Goal: Task Accomplishment & Management: Manage account settings

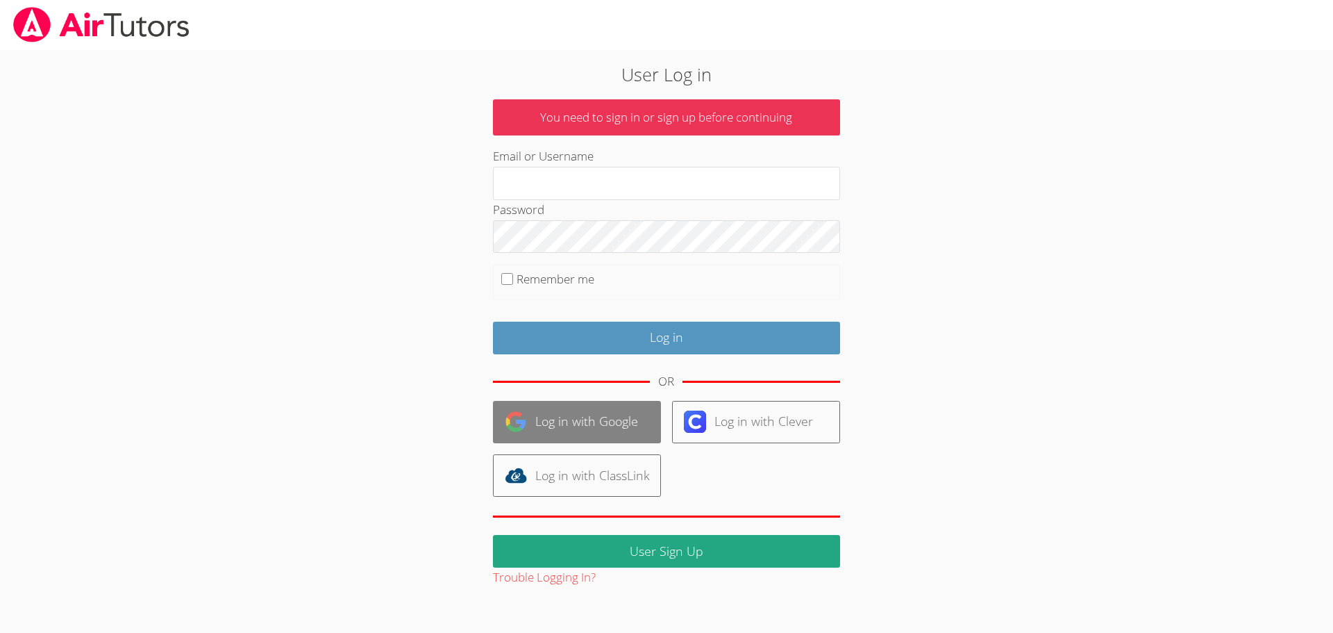
type input "[EMAIL_ADDRESS][DOMAIN_NAME]"
click at [577, 421] on link "Log in with Google" at bounding box center [577, 422] width 168 height 42
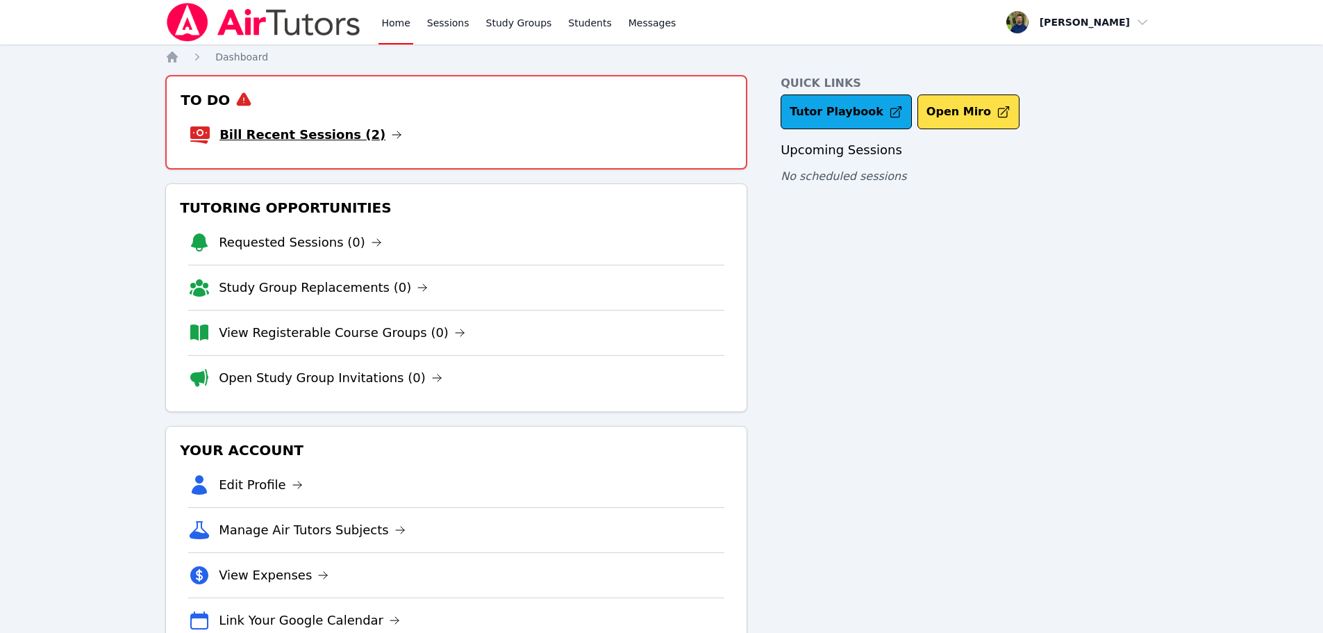
click at [322, 140] on link "Bill Recent Sessions (2)" at bounding box center [310, 134] width 183 height 19
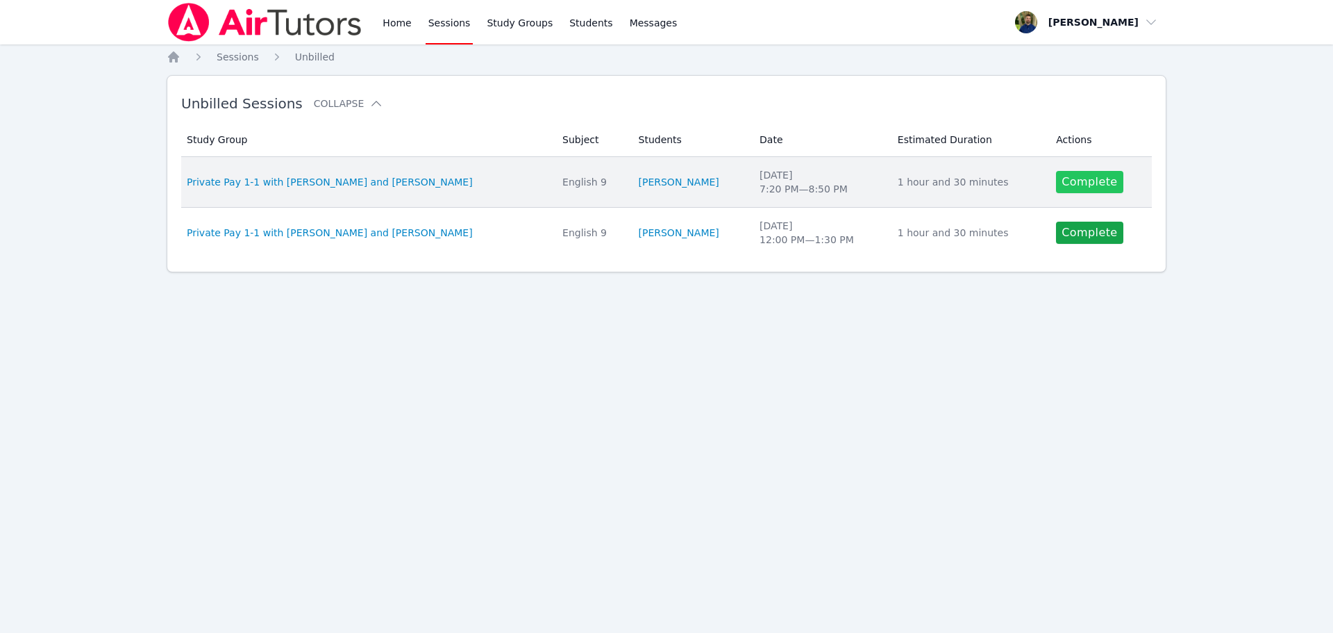
click at [1069, 188] on link "Complete" at bounding box center [1089, 182] width 67 height 22
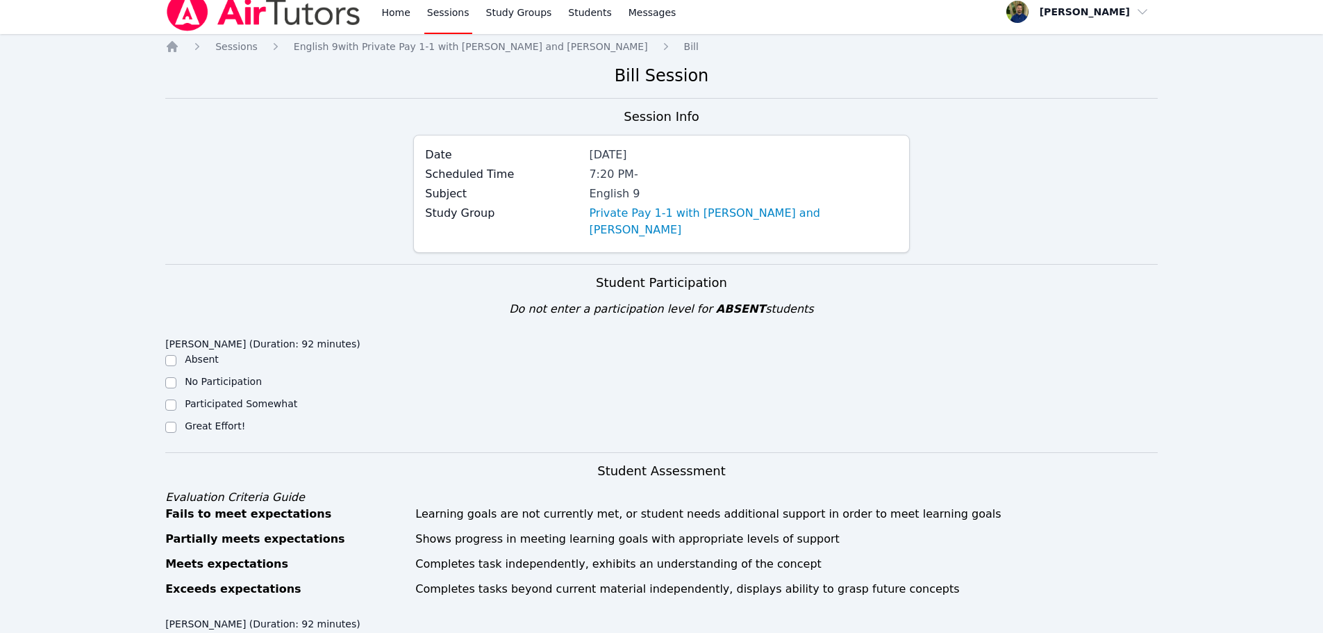
scroll to position [208, 0]
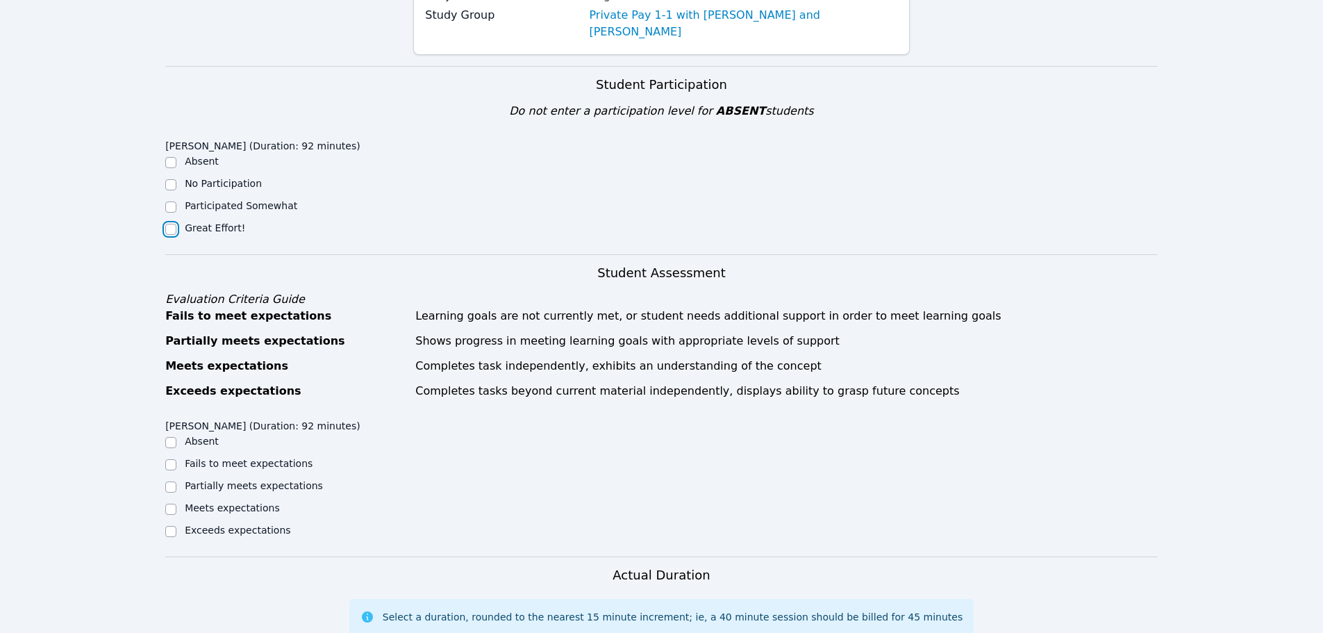
click at [167, 224] on input "Great Effort!" at bounding box center [170, 229] width 11 height 11
checkbox input "true"
drag, startPoint x: 170, startPoint y: 425, endPoint x: 169, endPoint y: 514, distance: 88.9
click at [169, 514] on ul "Absent Fails to meet expectations Partially meets expectations Meets expectatio…" at bounding box center [289, 487] width 248 height 106
click at [169, 526] on input "Exceeds expectations" at bounding box center [170, 531] width 11 height 11
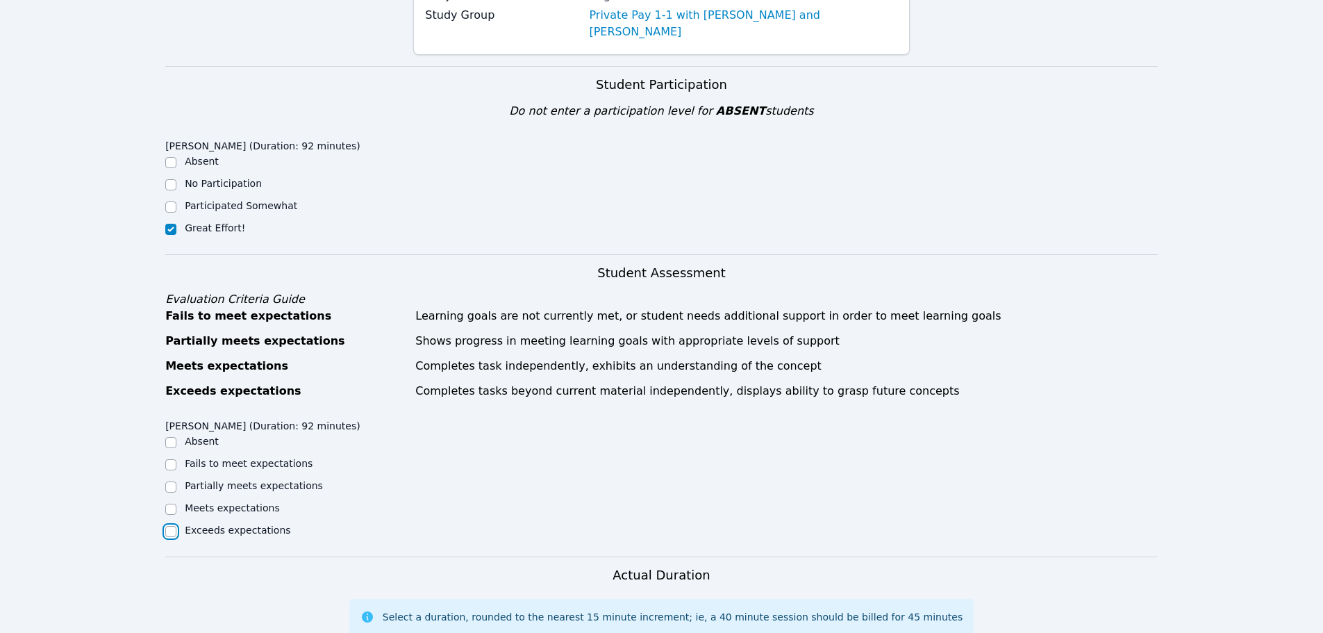
checkbox input "true"
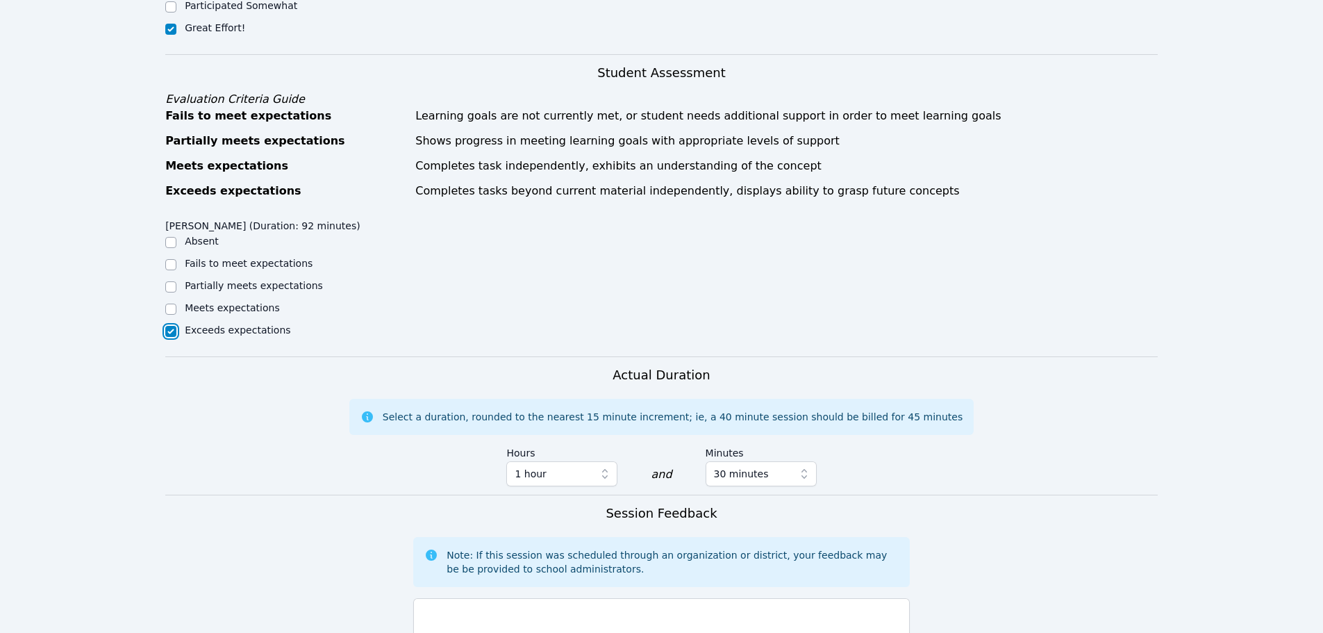
scroll to position [486, 0]
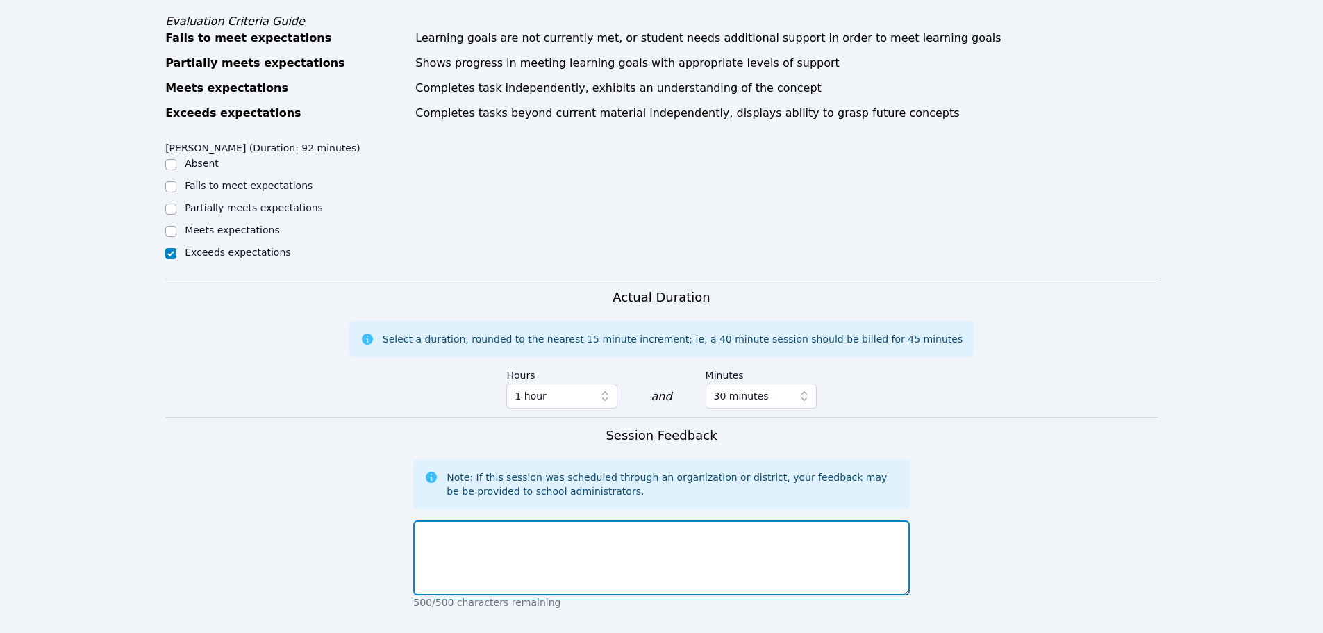
drag, startPoint x: 640, startPoint y: 542, endPoint x: 667, endPoint y: 516, distance: 37.3
click at [638, 542] on textarea at bounding box center [661, 557] width 496 height 75
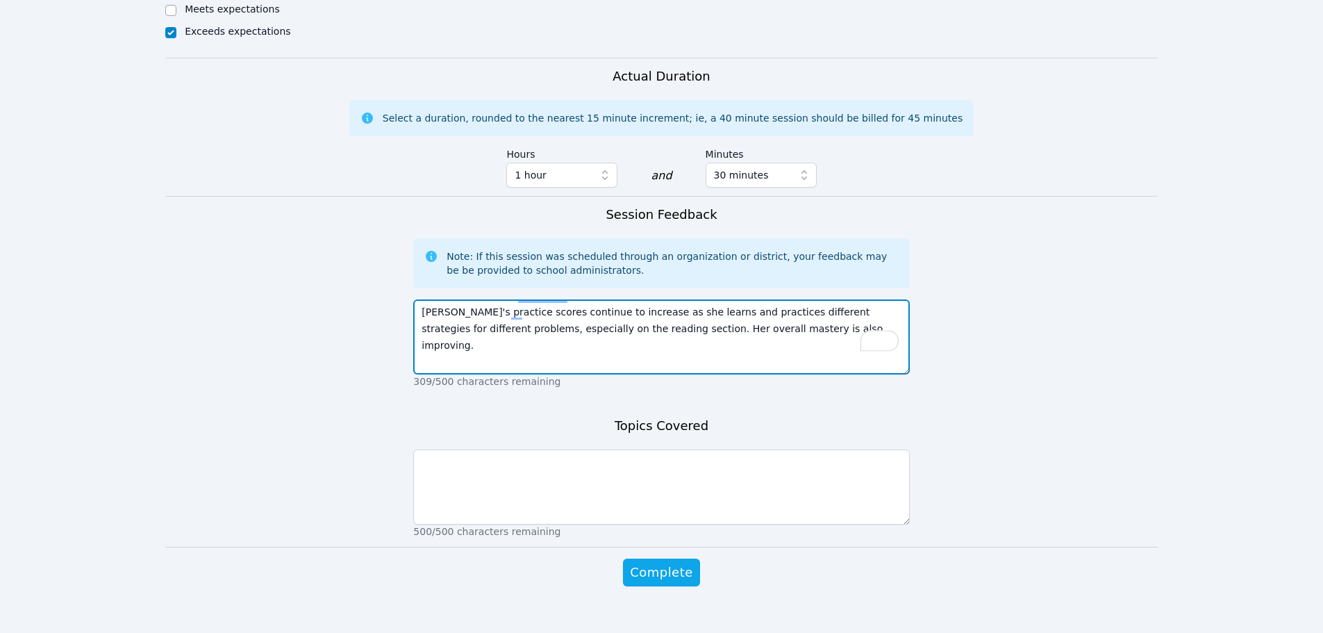
scroll to position [710, 0]
type textarea "[PERSON_NAME]'s practice scores continue to increase as she learns and practice…"
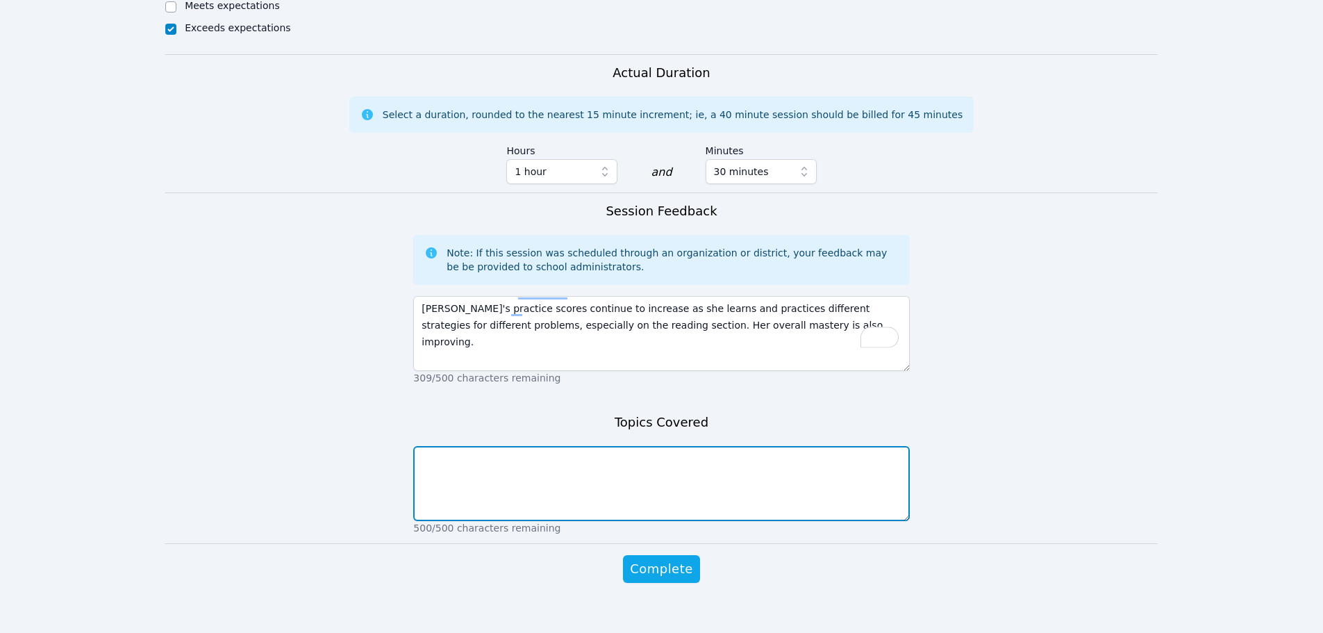
click at [574, 470] on textarea at bounding box center [661, 483] width 496 height 75
type textarea "P"
type textarea "Primarily reading comprehension and data analysis; trig questions were also rev…"
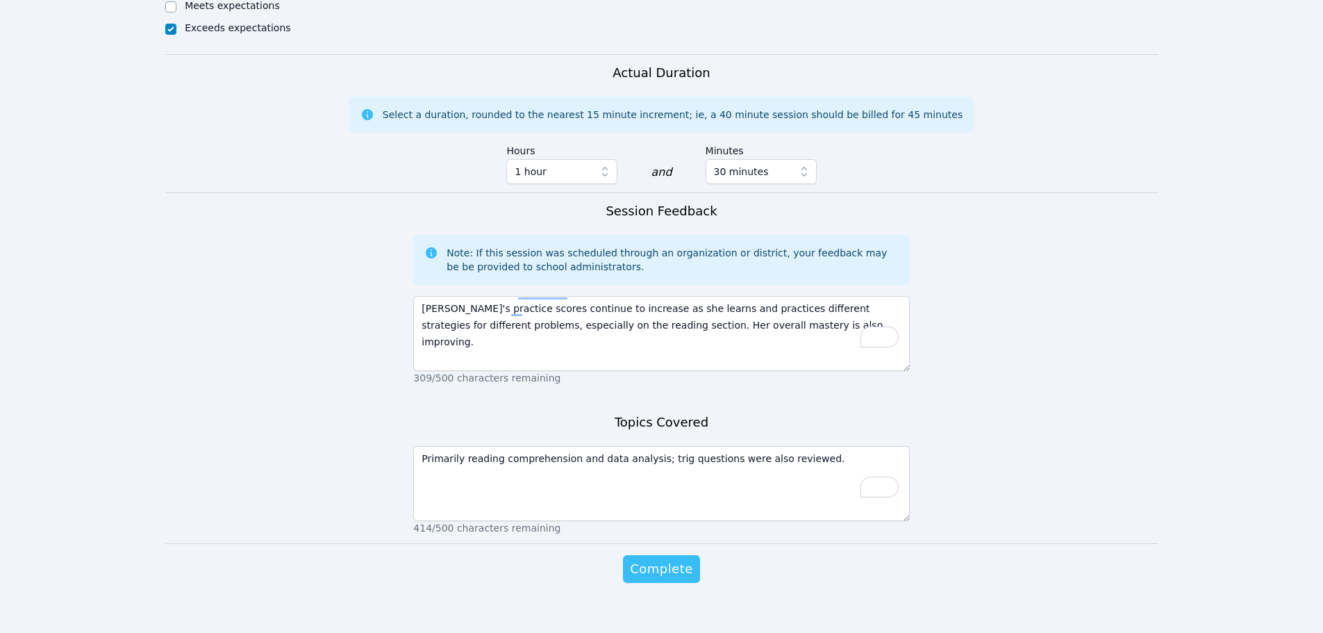
click at [668, 559] on span "Complete" at bounding box center [661, 568] width 63 height 19
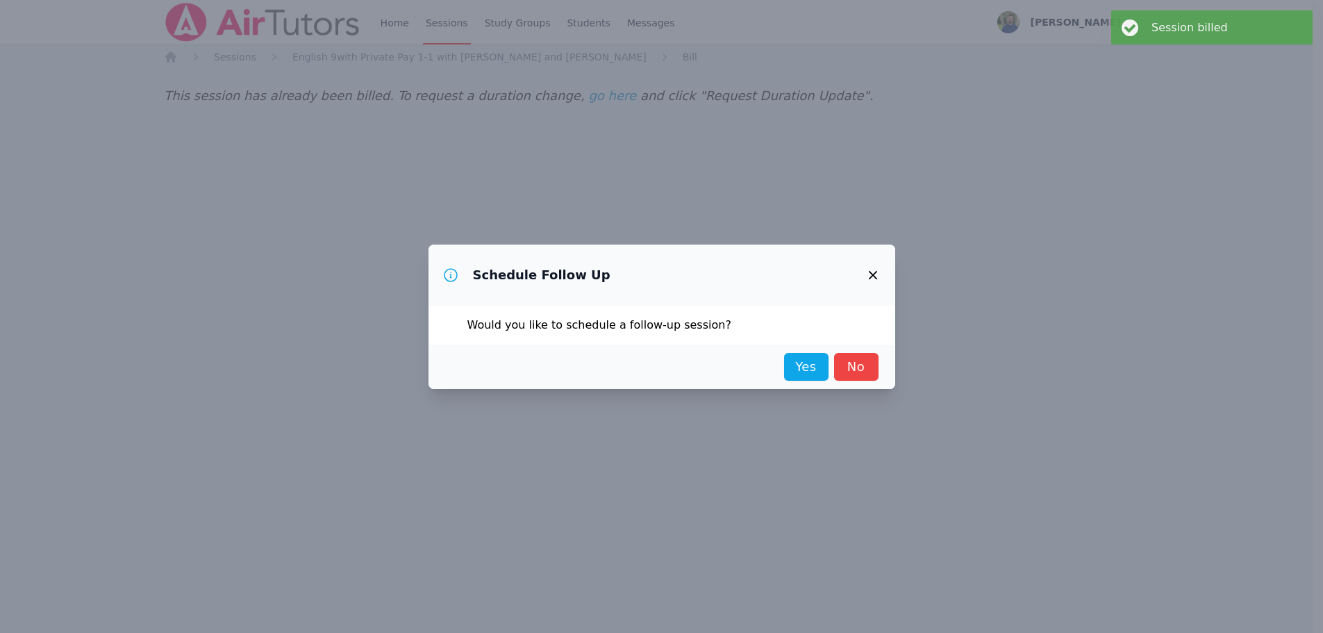
scroll to position [0, 0]
click at [800, 365] on link "Yes" at bounding box center [811, 367] width 44 height 28
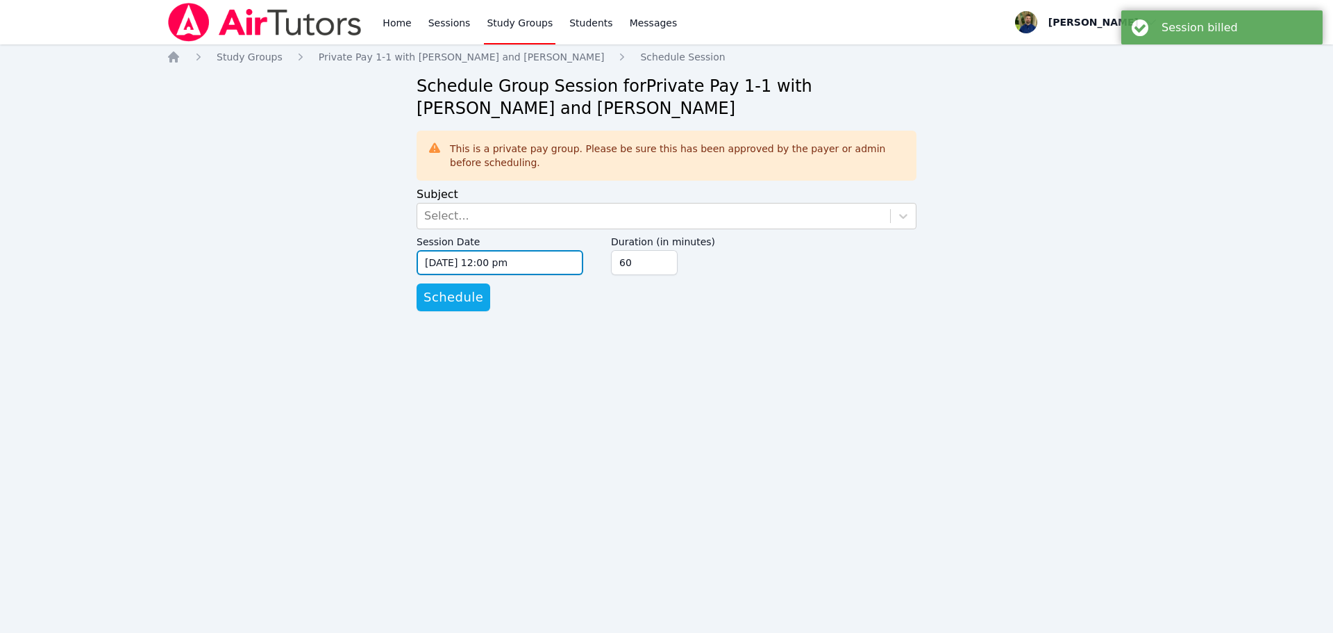
click at [522, 257] on input "[DATE] 12:00 pm" at bounding box center [500, 262] width 167 height 25
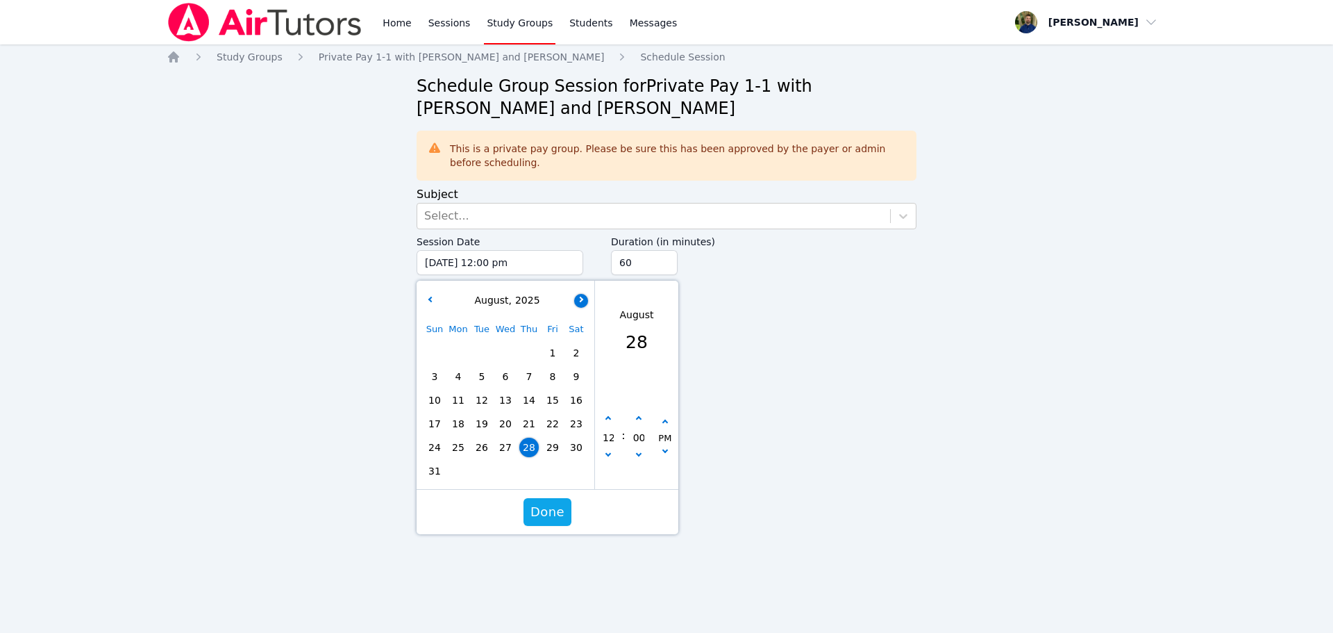
click at [576, 283] on div "Session Date [DATE] 12:00 pm [DATE] 12:00 pm [DATE] Sun Mon Tue Wed Thu Fri Sat…" at bounding box center [500, 256] width 167 height 54
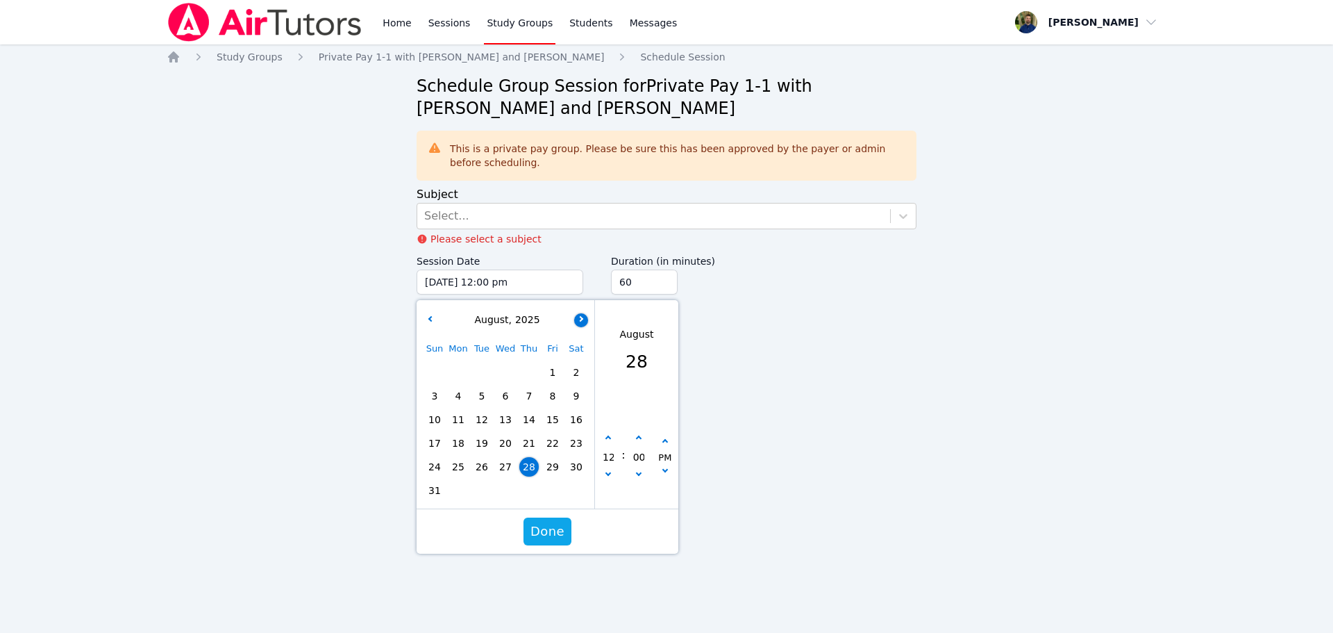
click at [581, 316] on button "button" at bounding box center [581, 320] width 14 height 14
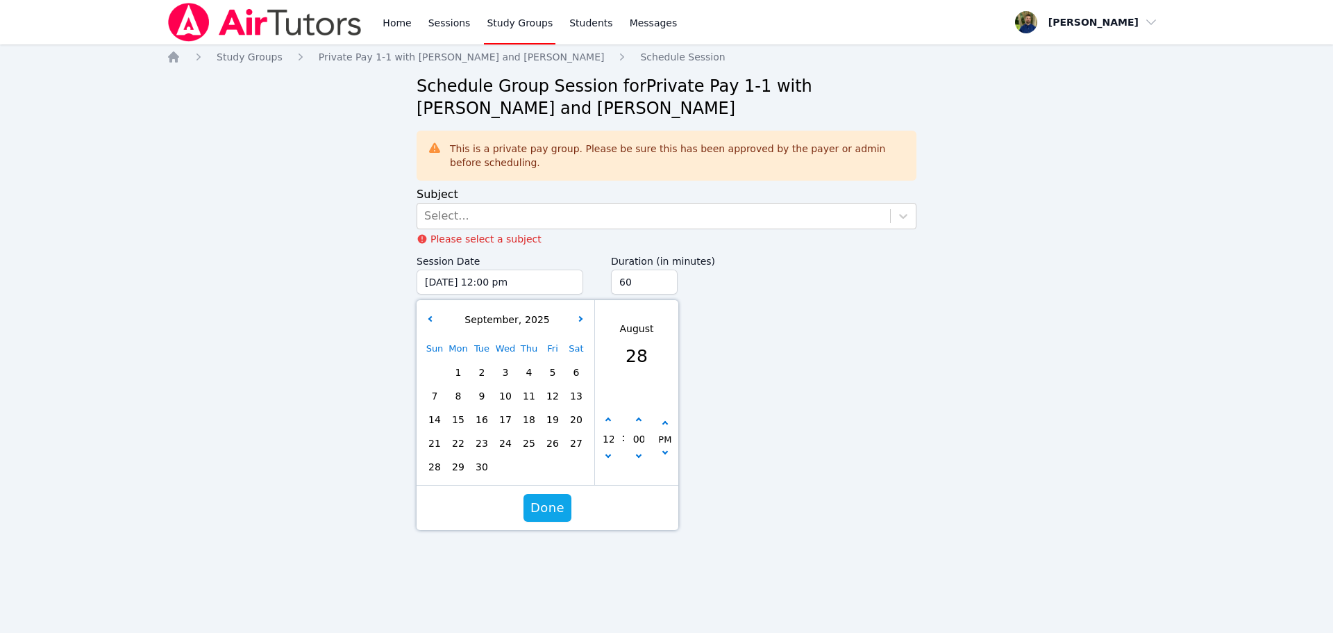
click at [460, 374] on span "1" at bounding box center [458, 372] width 19 height 19
type input "[DATE] 12:00 pm"
click at [644, 283] on input "60" at bounding box center [644, 281] width 67 height 25
click at [662, 275] on input "75" at bounding box center [644, 281] width 67 height 25
type input "90"
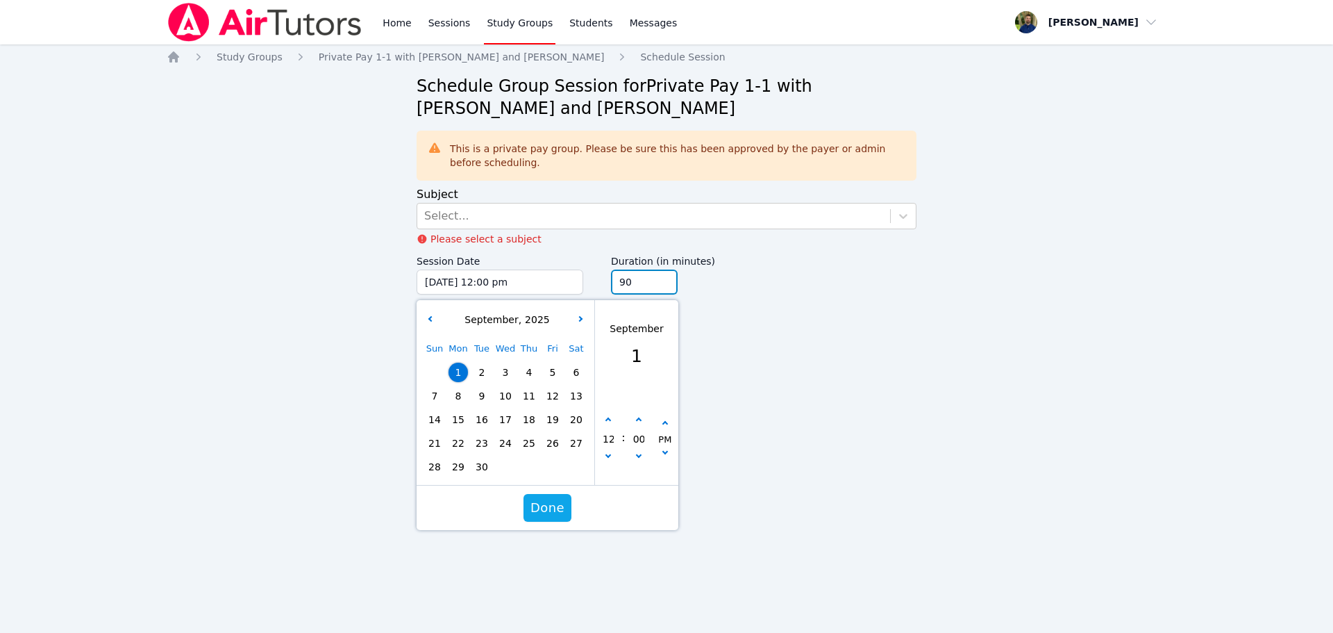
click at [662, 275] on input "90" at bounding box center [644, 281] width 67 height 25
click at [606, 420] on icon "button" at bounding box center [609, 420] width 6 height 6
type input "[DATE] 01:00 pm"
type input "01"
click at [606, 420] on icon "button" at bounding box center [609, 420] width 6 height 6
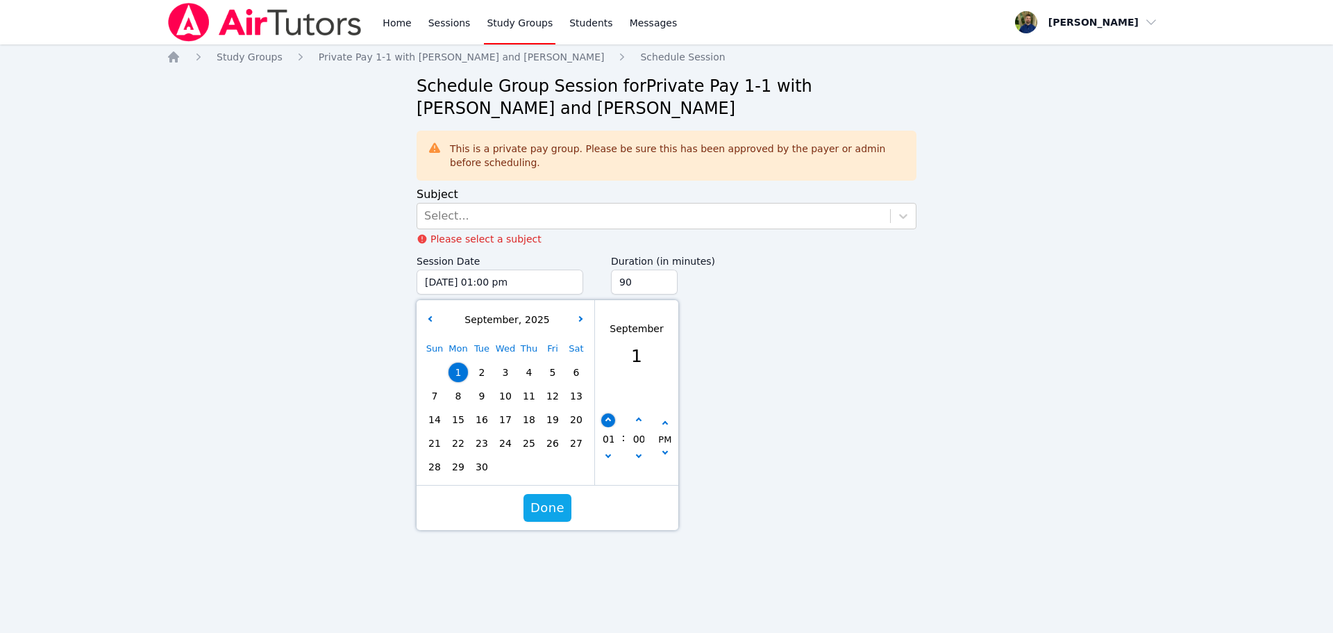
type input "[DATE] 02:00 pm"
type input "02"
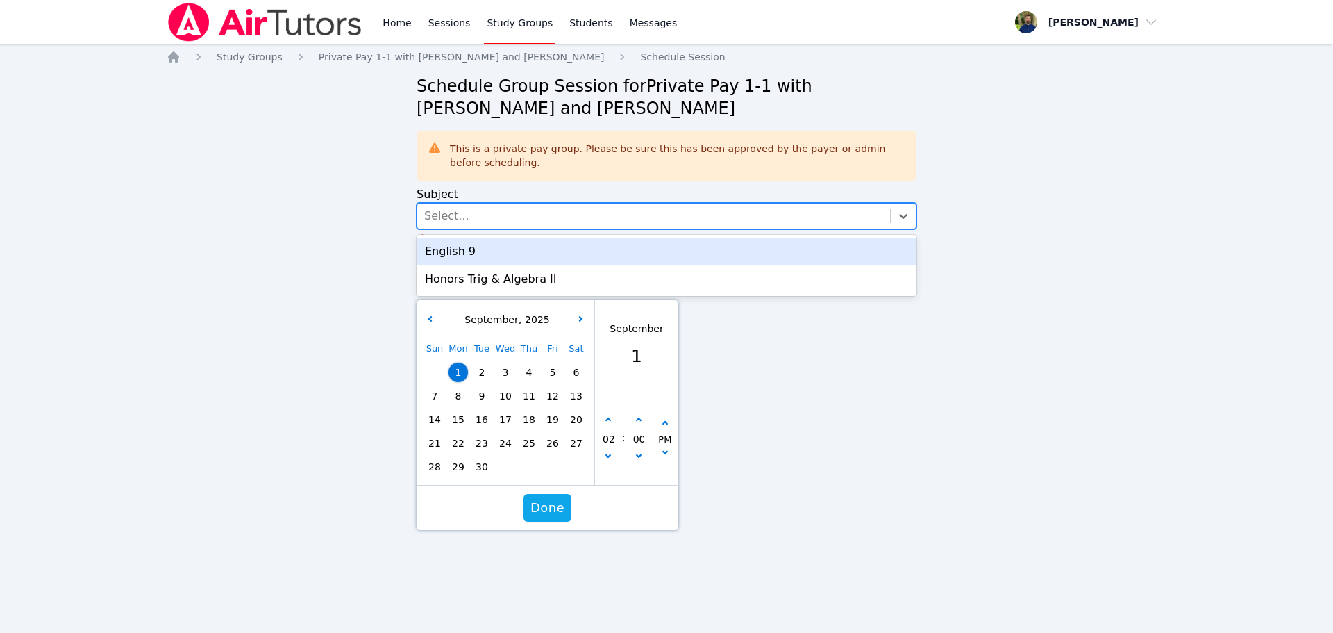
click at [587, 210] on div "Select..." at bounding box center [653, 215] width 473 height 25
click at [565, 256] on div "English 9" at bounding box center [667, 252] width 500 height 28
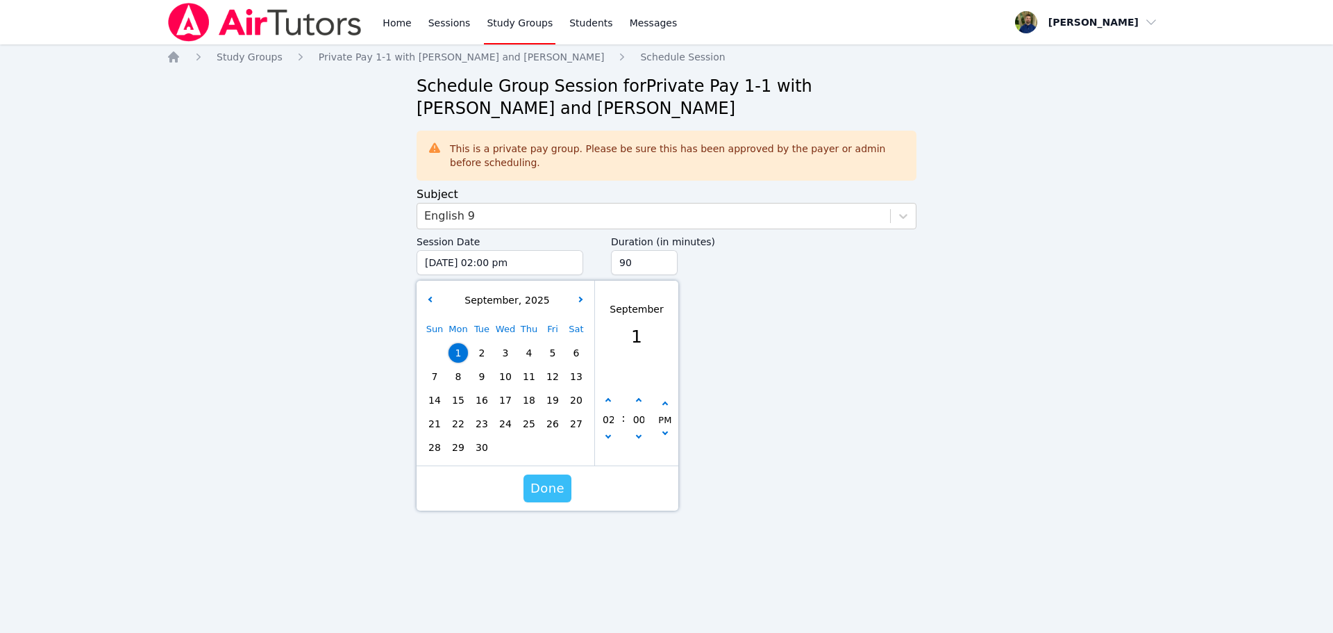
click at [555, 488] on span "Done" at bounding box center [548, 487] width 34 height 19
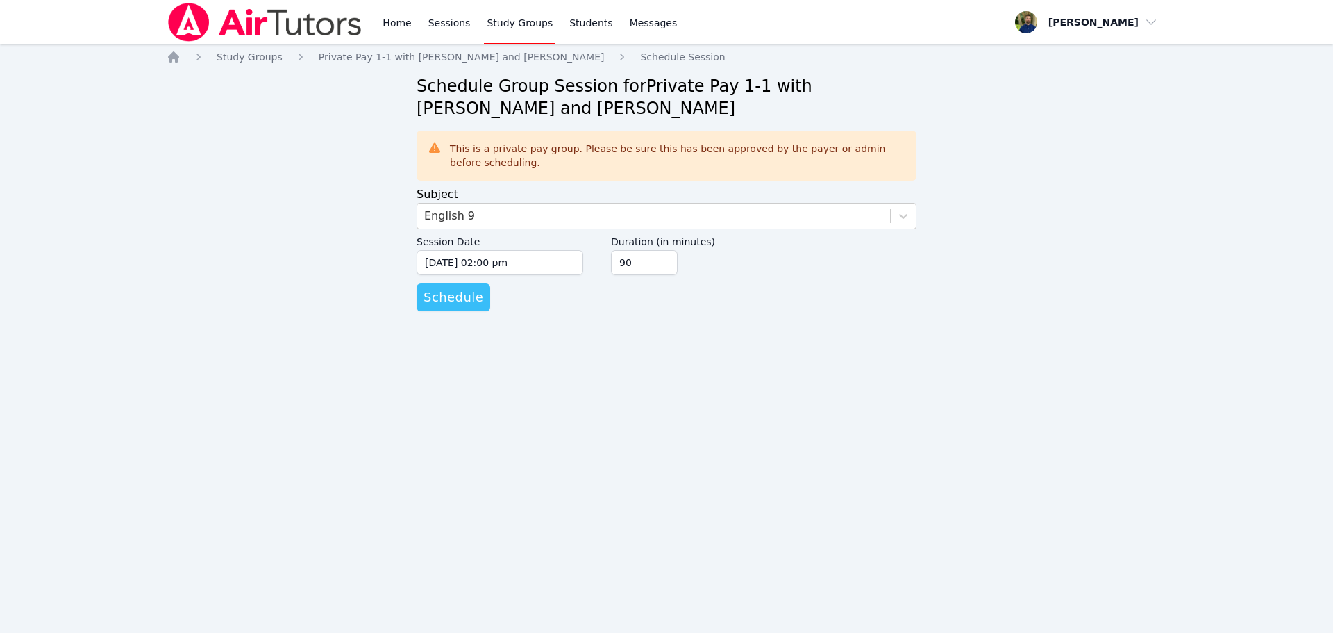
click at [457, 299] on span "Schedule" at bounding box center [454, 297] width 60 height 19
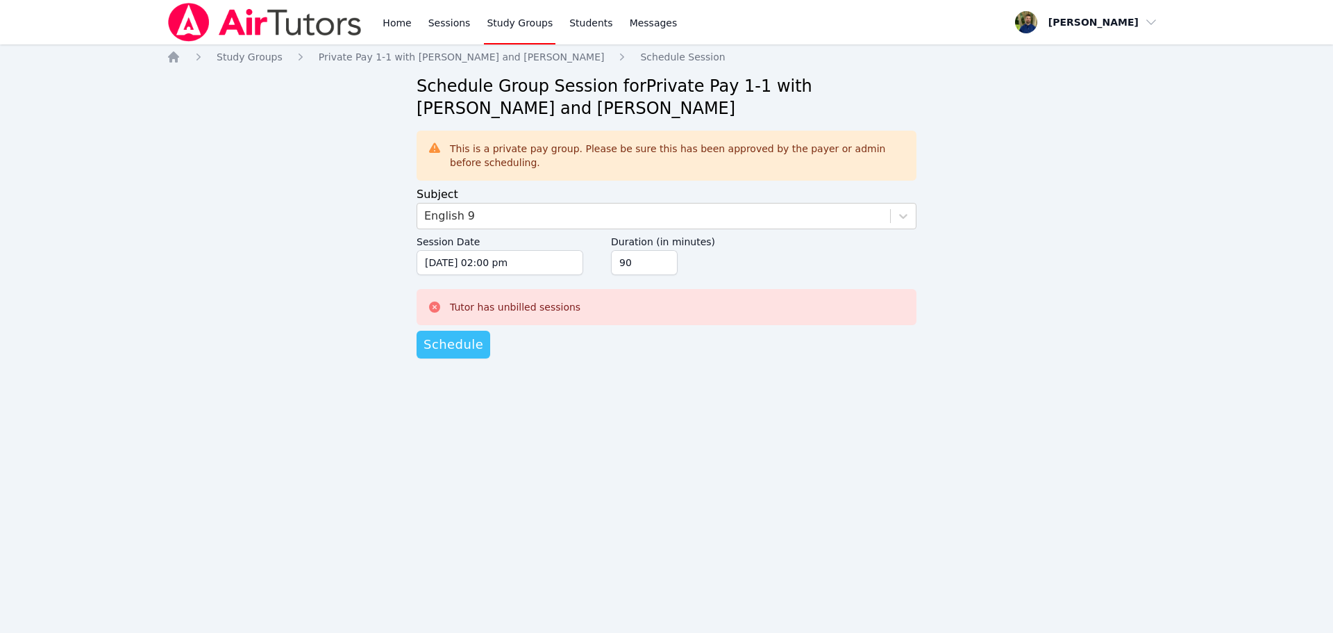
click at [464, 339] on span "Schedule" at bounding box center [454, 344] width 60 height 19
click at [433, 28] on link "Sessions" at bounding box center [450, 22] width 48 height 44
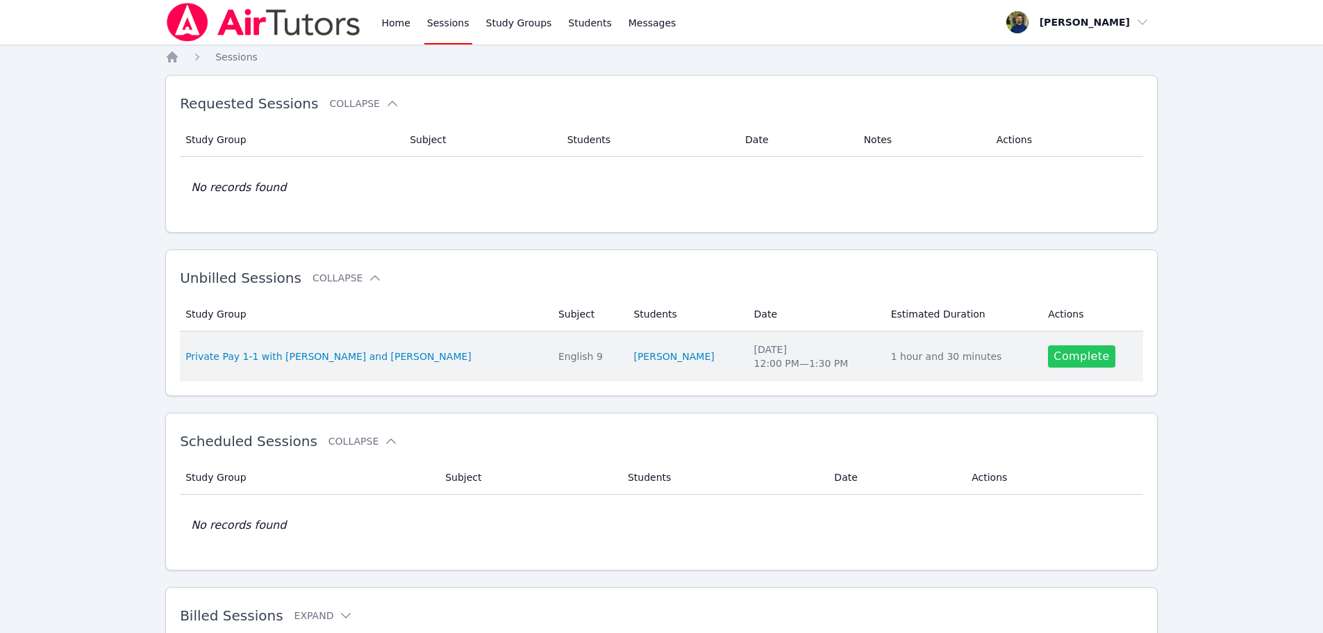
click at [1053, 362] on link "Complete" at bounding box center [1081, 356] width 67 height 22
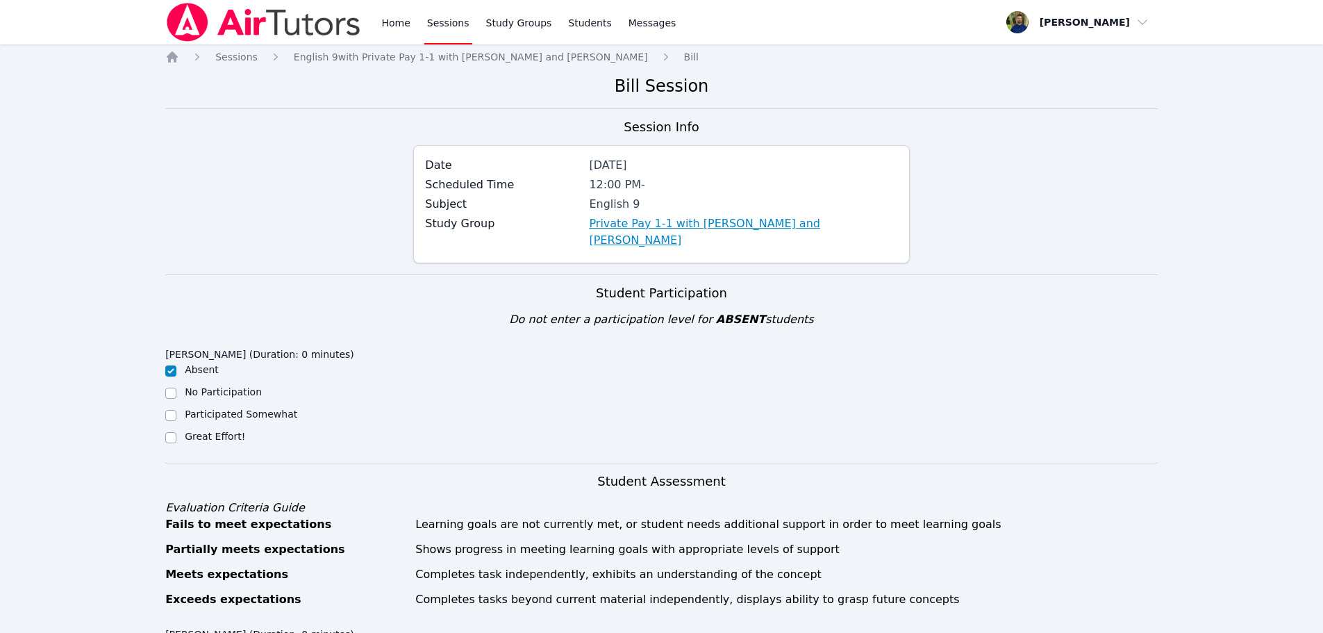
click at [634, 219] on link "Private Pay 1-1 with [PERSON_NAME] and [PERSON_NAME]" at bounding box center [743, 231] width 308 height 33
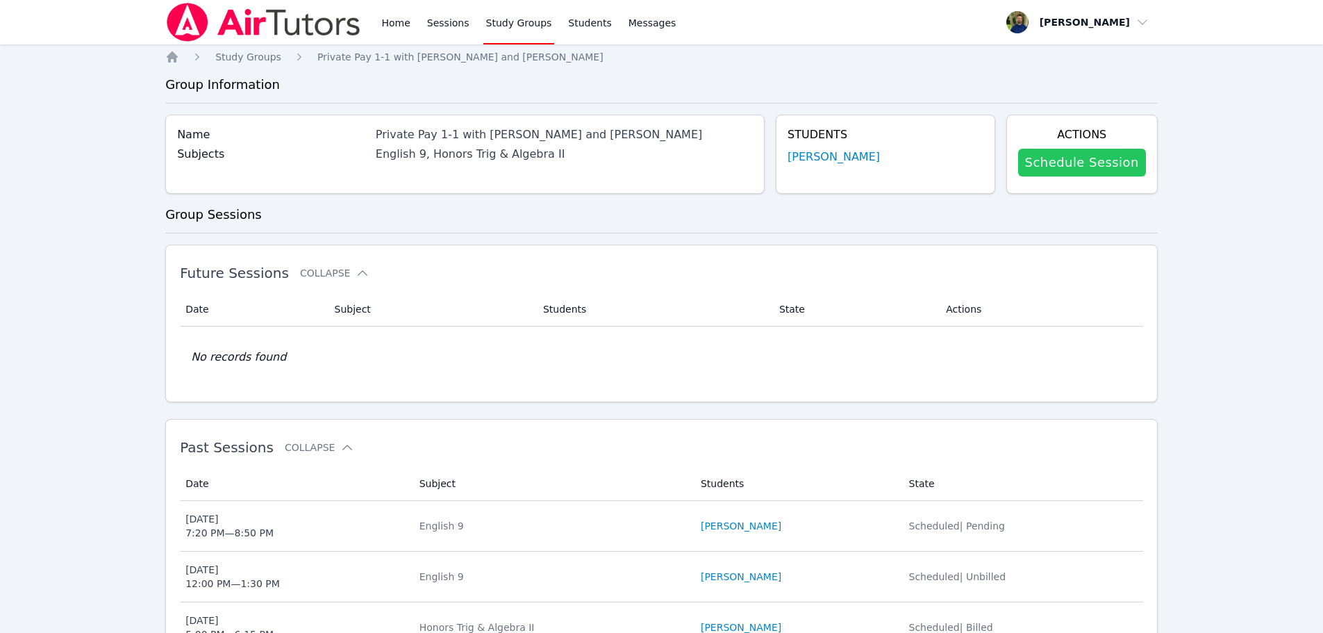
click at [1041, 169] on link "Schedule Session" at bounding box center [1082, 163] width 128 height 28
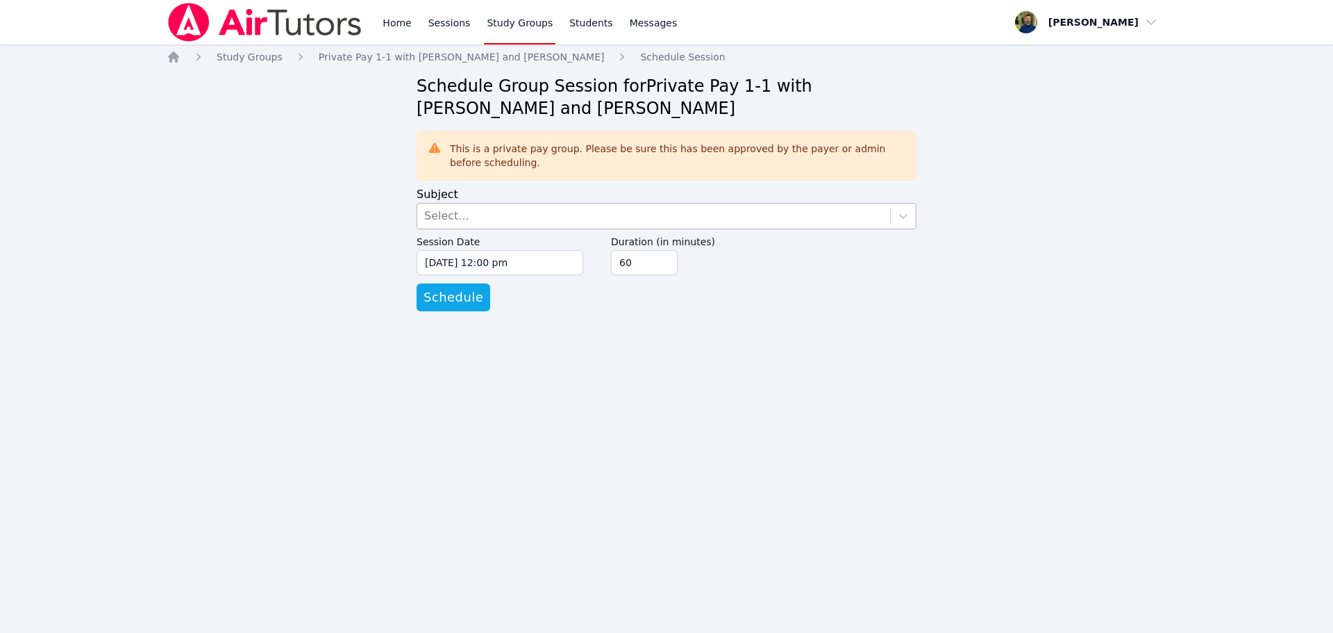
click at [667, 221] on div "Select..." at bounding box center [653, 215] width 473 height 25
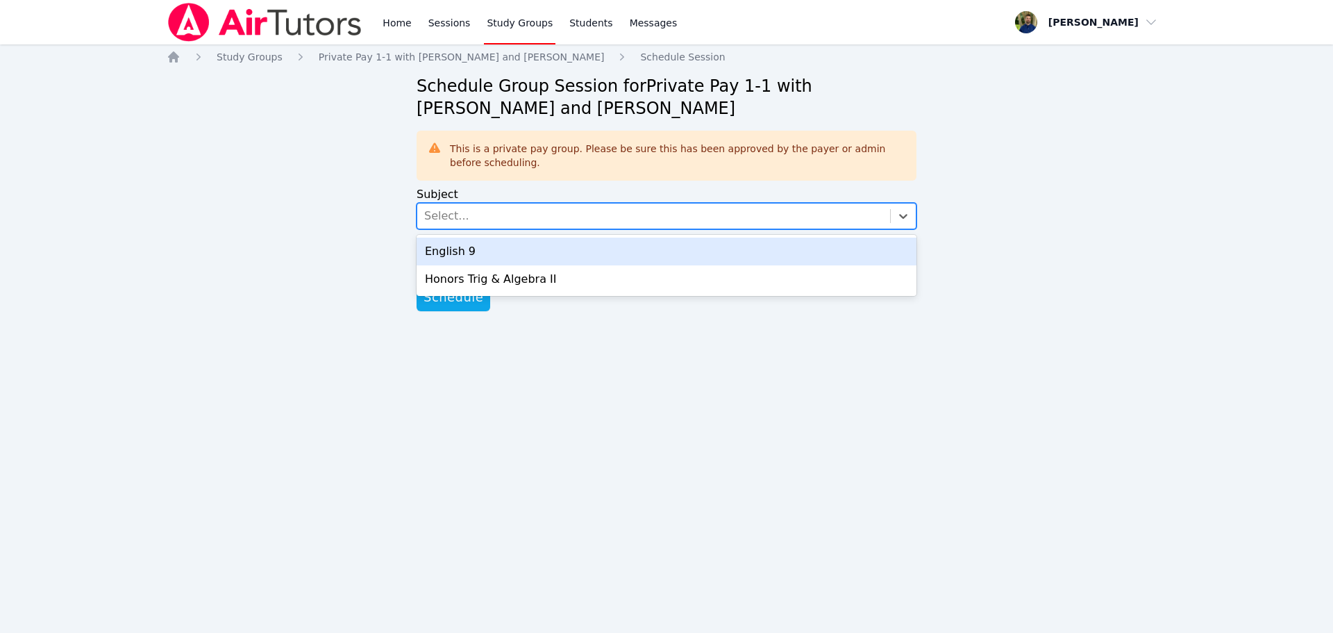
click at [578, 253] on div "English 9" at bounding box center [667, 252] width 500 height 28
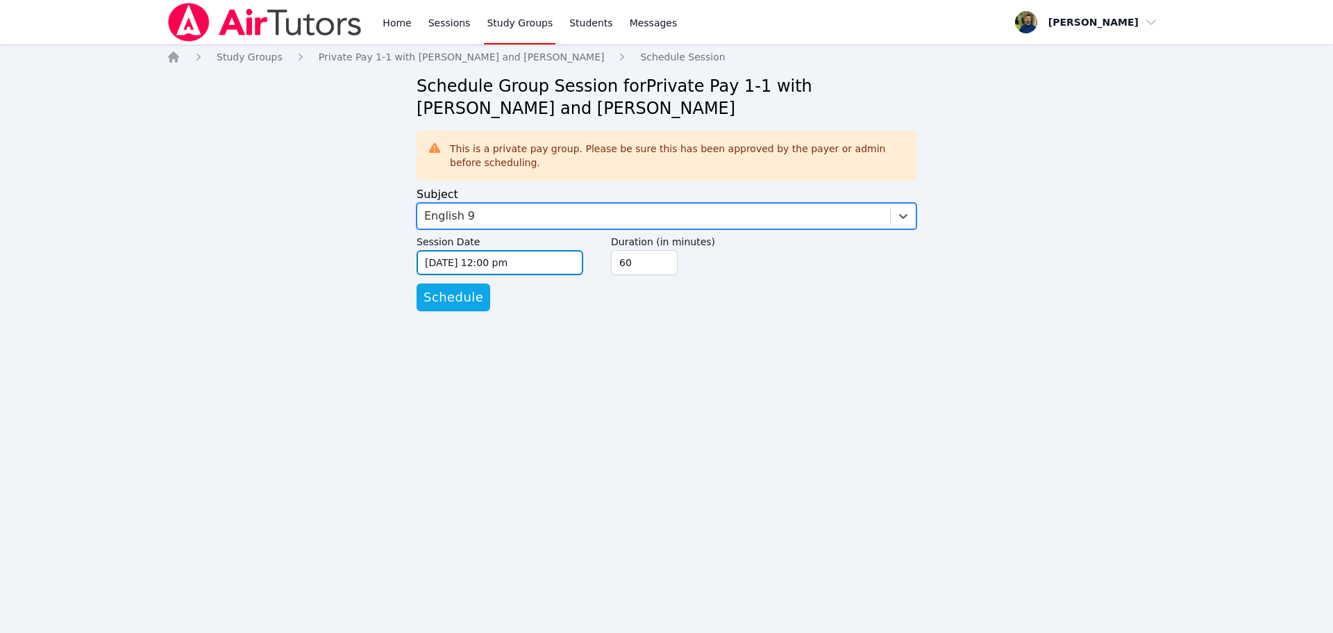
click at [493, 258] on input "[DATE] 12:00 pm" at bounding box center [500, 262] width 167 height 25
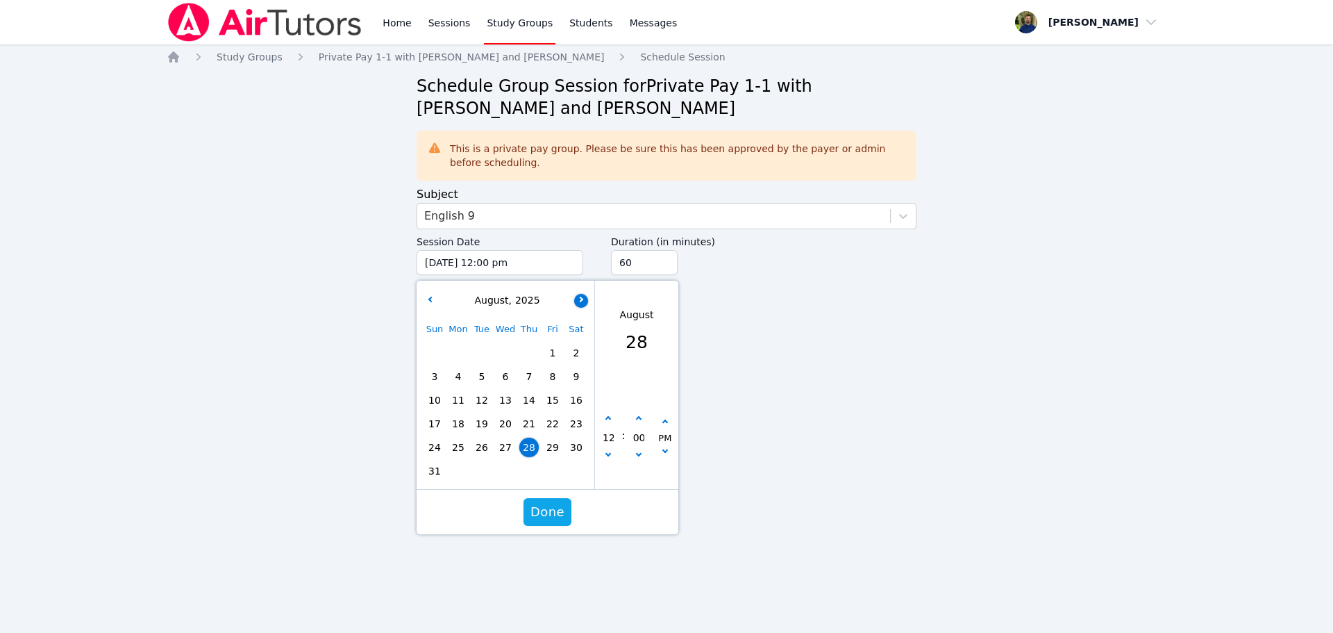
click at [576, 304] on button "button" at bounding box center [581, 301] width 14 height 14
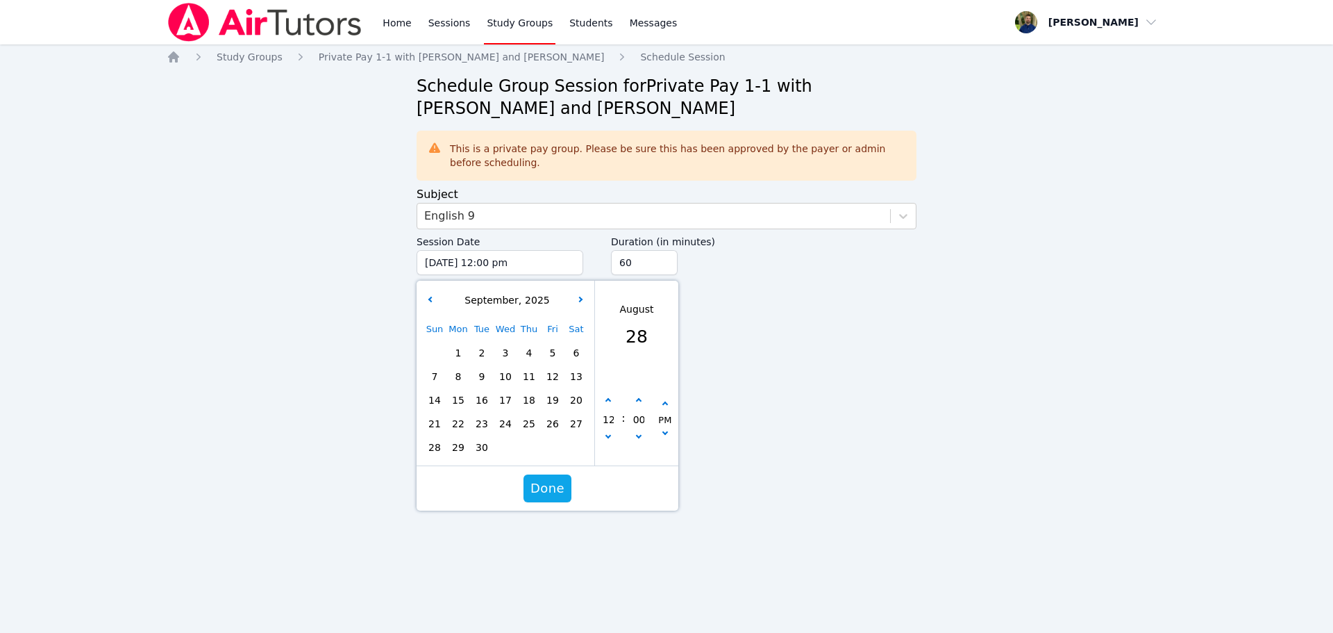
drag, startPoint x: 457, startPoint y: 351, endPoint x: 582, endPoint y: 332, distance: 126.5
click at [457, 351] on span "1" at bounding box center [458, 352] width 19 height 19
click at [607, 399] on icon "button" at bounding box center [609, 401] width 6 height 6
type input "[DATE] 01:00 pm"
type input "01"
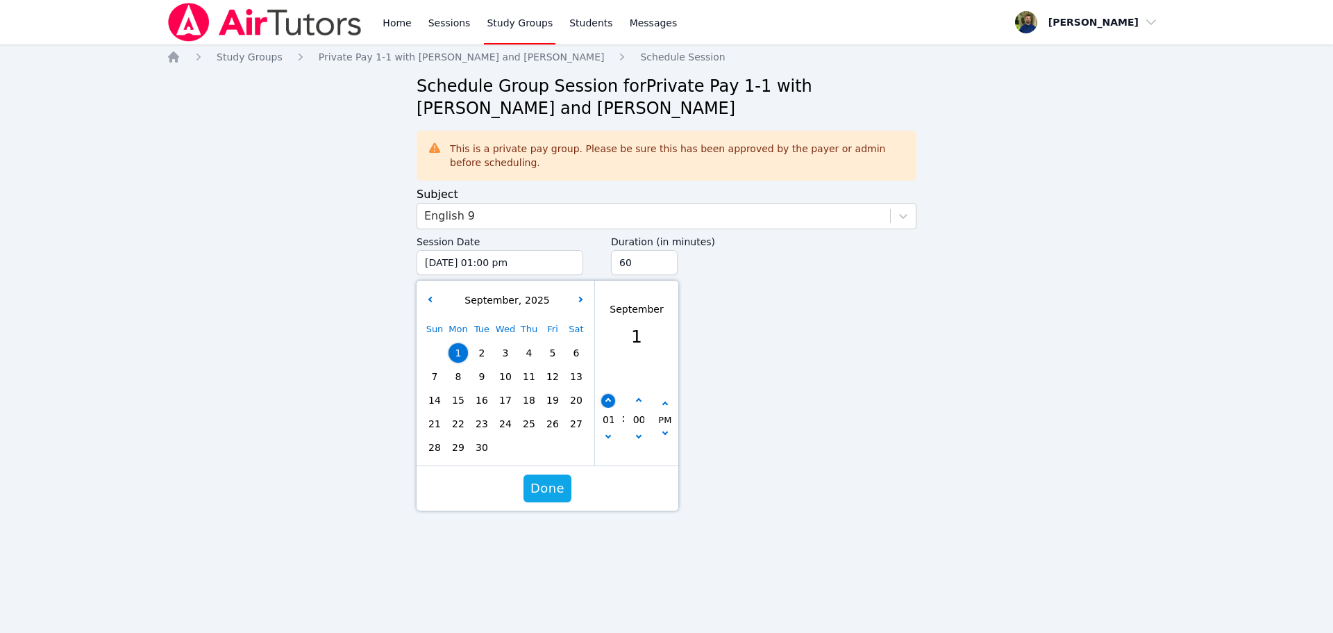
click at [607, 399] on icon "button" at bounding box center [609, 401] width 6 height 6
type input "[DATE] 02:00 pm"
type input "02"
click at [607, 399] on icon "button" at bounding box center [609, 401] width 6 height 6
type input "[DATE] 03:00 pm"
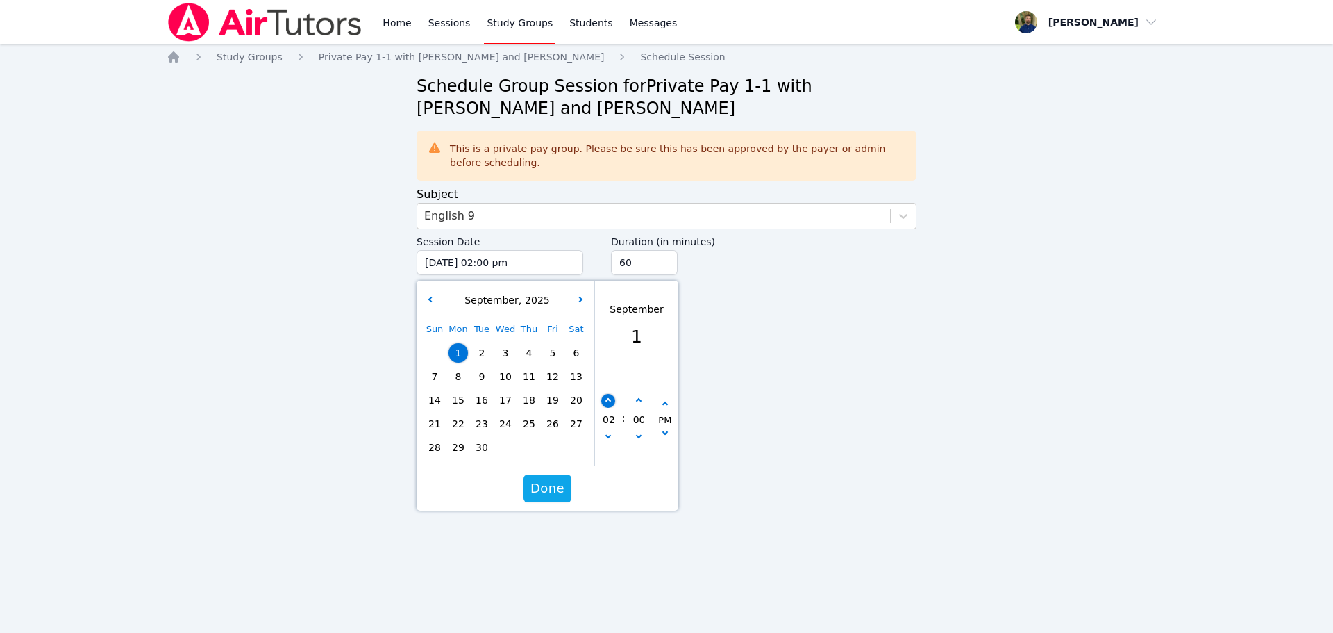
type input "03"
click at [607, 399] on icon "button" at bounding box center [609, 401] width 6 height 6
type input "[DATE] 04:00 pm"
type input "04"
click at [607, 399] on icon "button" at bounding box center [609, 401] width 6 height 6
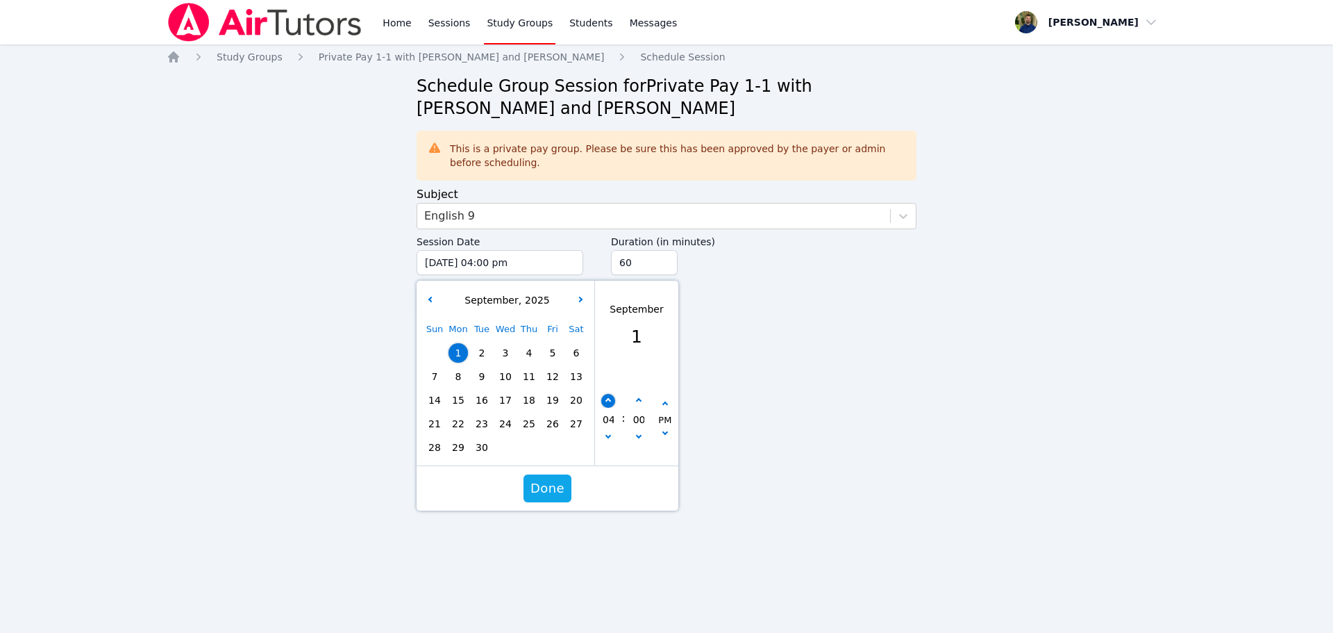
type input "[DATE] 05:00 pm"
type input "05"
click at [607, 399] on icon "button" at bounding box center [609, 401] width 6 height 6
type input "[DATE] 06:00 pm"
type input "06"
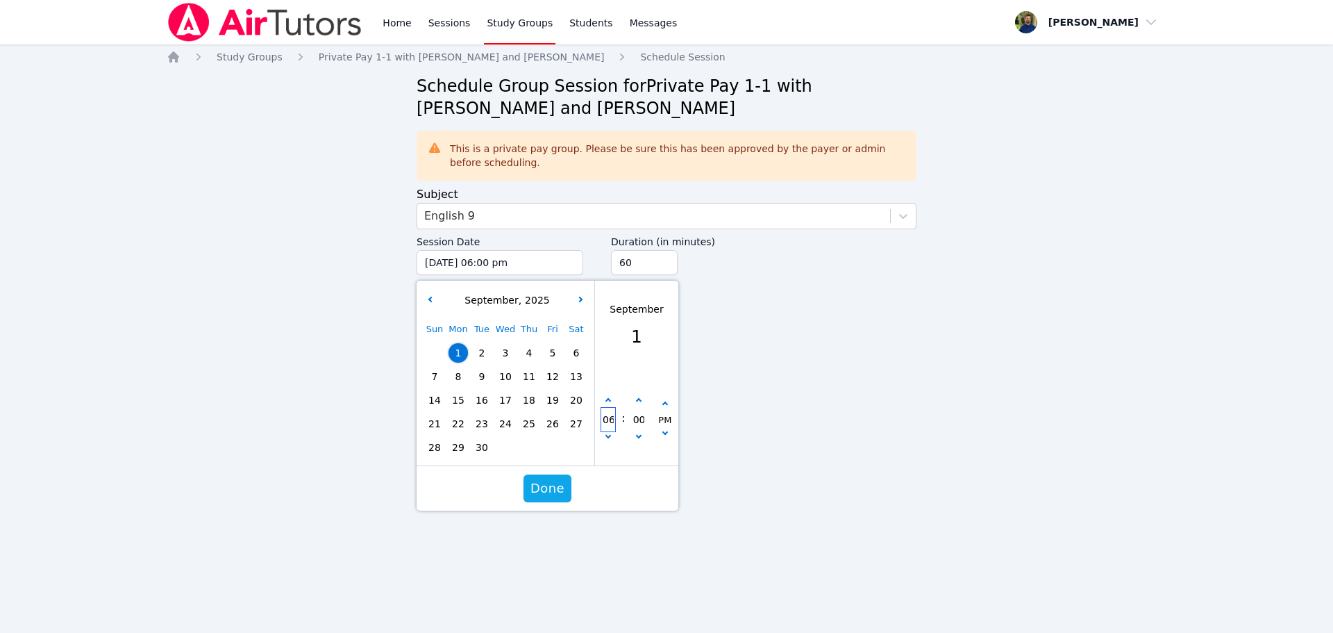
click at [606, 431] on input "06" at bounding box center [608, 420] width 14 height 24
click at [610, 442] on button "button" at bounding box center [608, 438] width 14 height 14
type input "[DATE] 05:00 pm"
type input "05"
click at [776, 350] on div "Home Sessions Study Groups Students Messages Open user menu [PERSON_NAME] Open …" at bounding box center [666, 316] width 1333 height 633
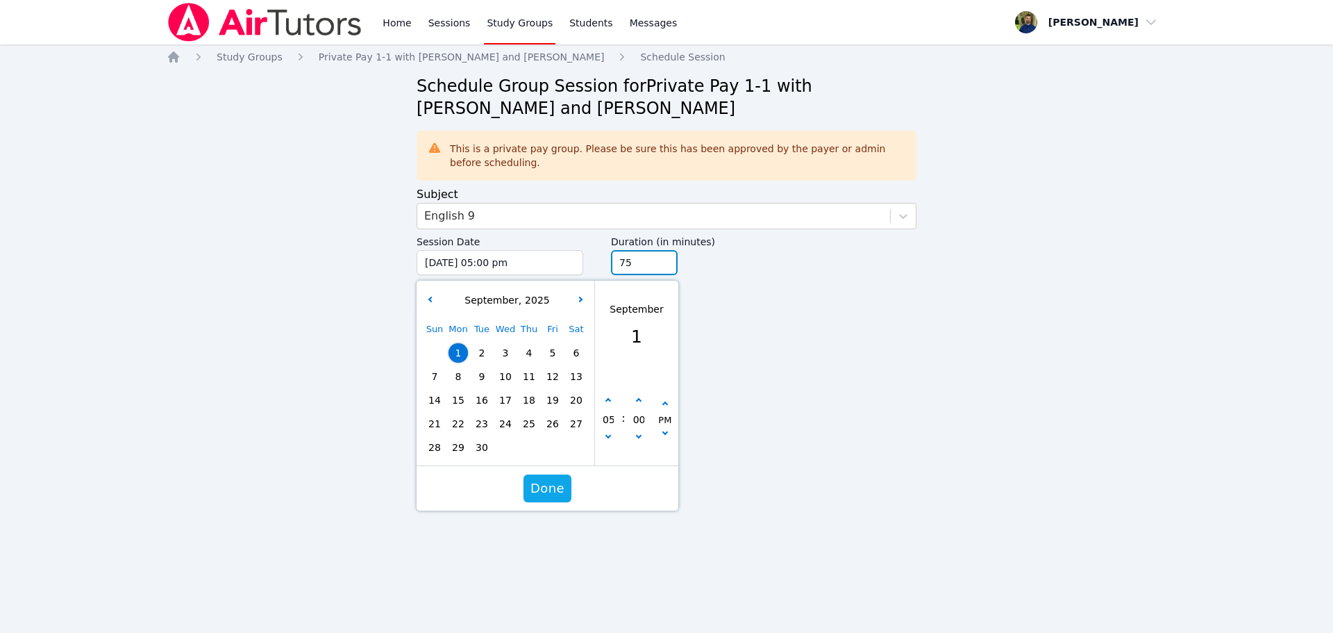
click at [664, 258] on input "75" at bounding box center [644, 262] width 67 height 25
type input "90"
click at [664, 258] on input "90" at bounding box center [644, 262] width 67 height 25
click at [777, 278] on div "Session Date [DATE] 05:00 pm [DATE] 5:00 pm [DATE] Sun Mon Tue Wed Thu Fri Sat …" at bounding box center [667, 256] width 500 height 54
drag, startPoint x: 556, startPoint y: 491, endPoint x: 533, endPoint y: 463, distance: 36.5
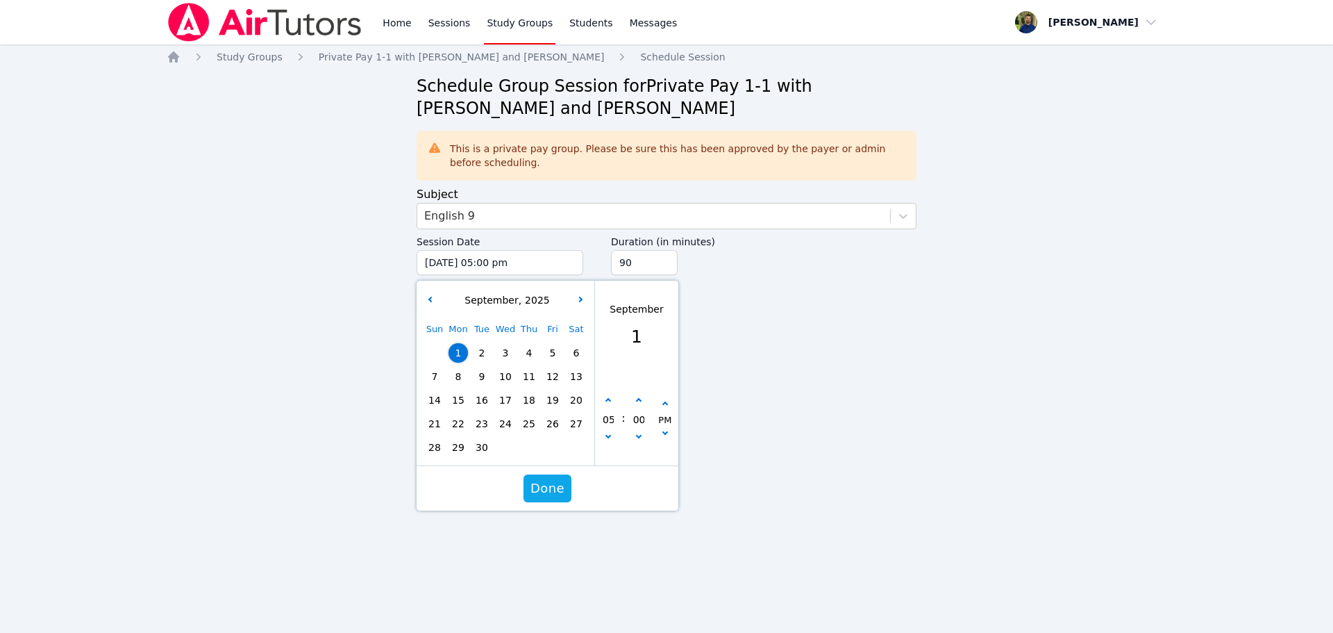
click at [554, 488] on span "Done" at bounding box center [548, 487] width 34 height 19
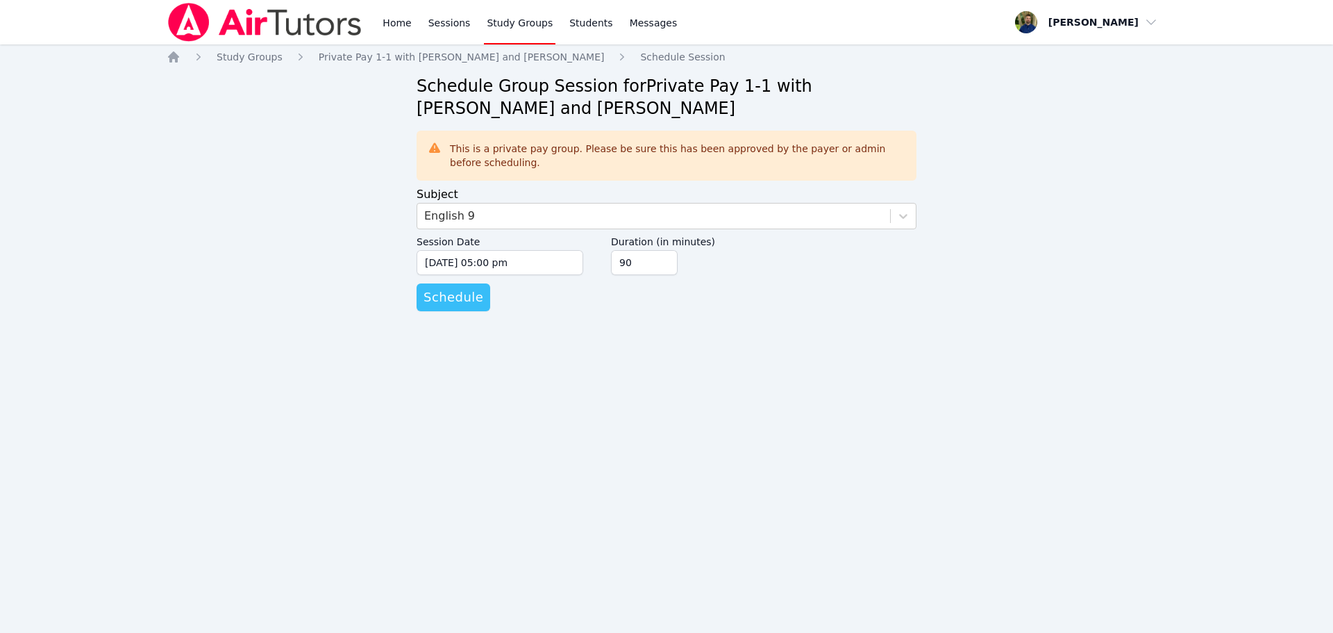
click at [467, 301] on span "Schedule" at bounding box center [454, 297] width 60 height 19
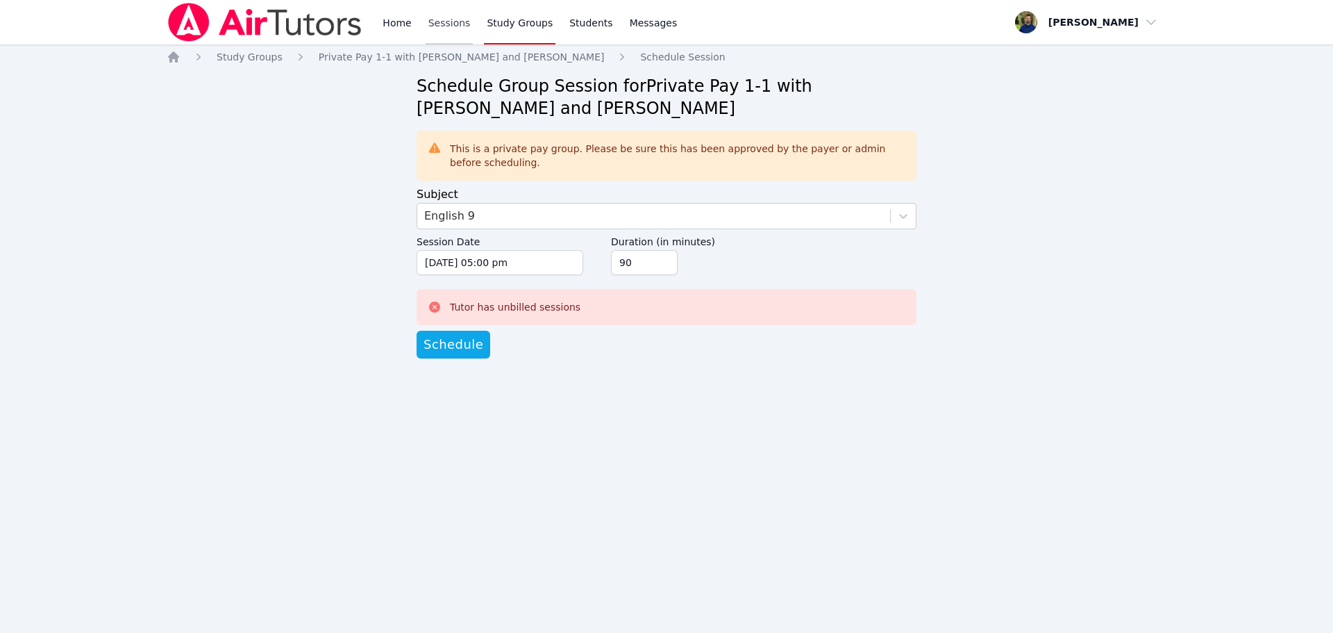
click at [464, 31] on link "Sessions" at bounding box center [450, 22] width 48 height 44
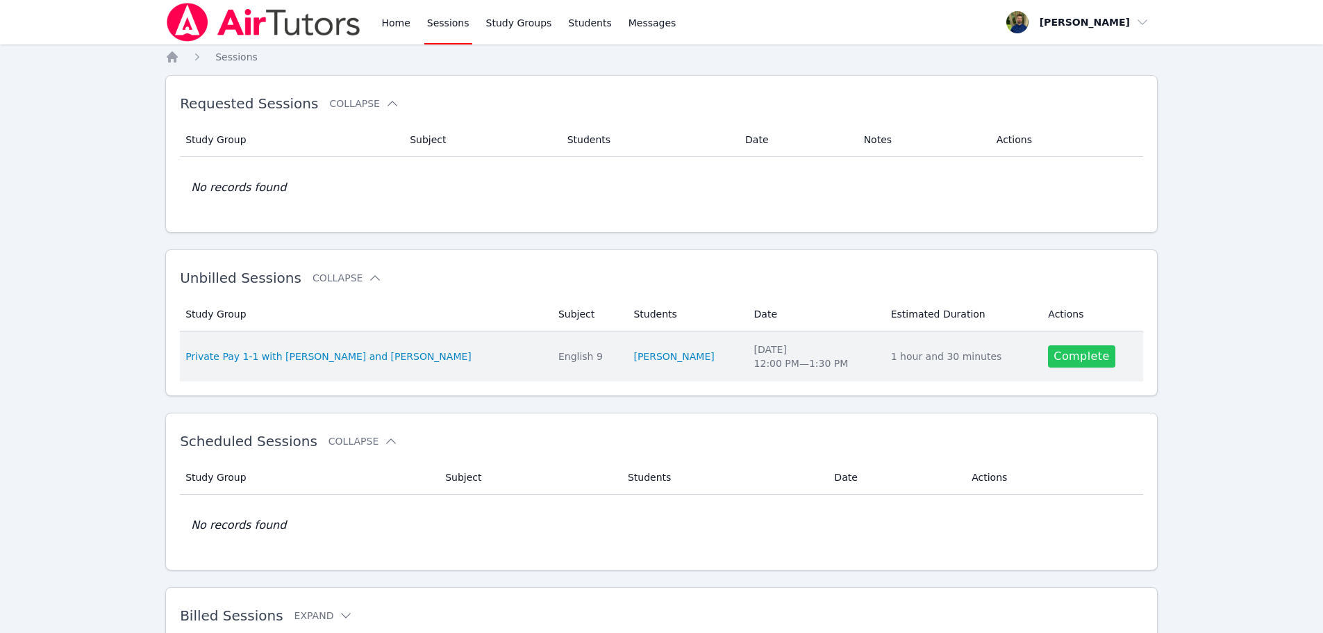
click at [1076, 360] on link "Complete" at bounding box center [1081, 356] width 67 height 22
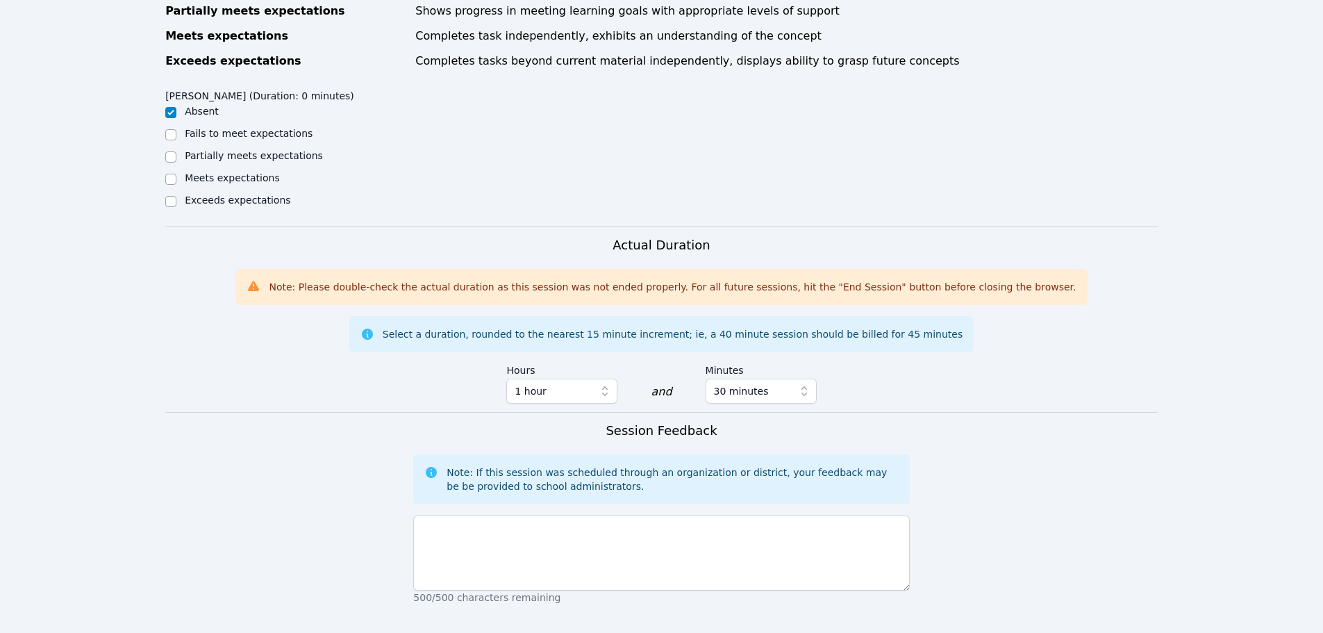
scroll to position [694, 0]
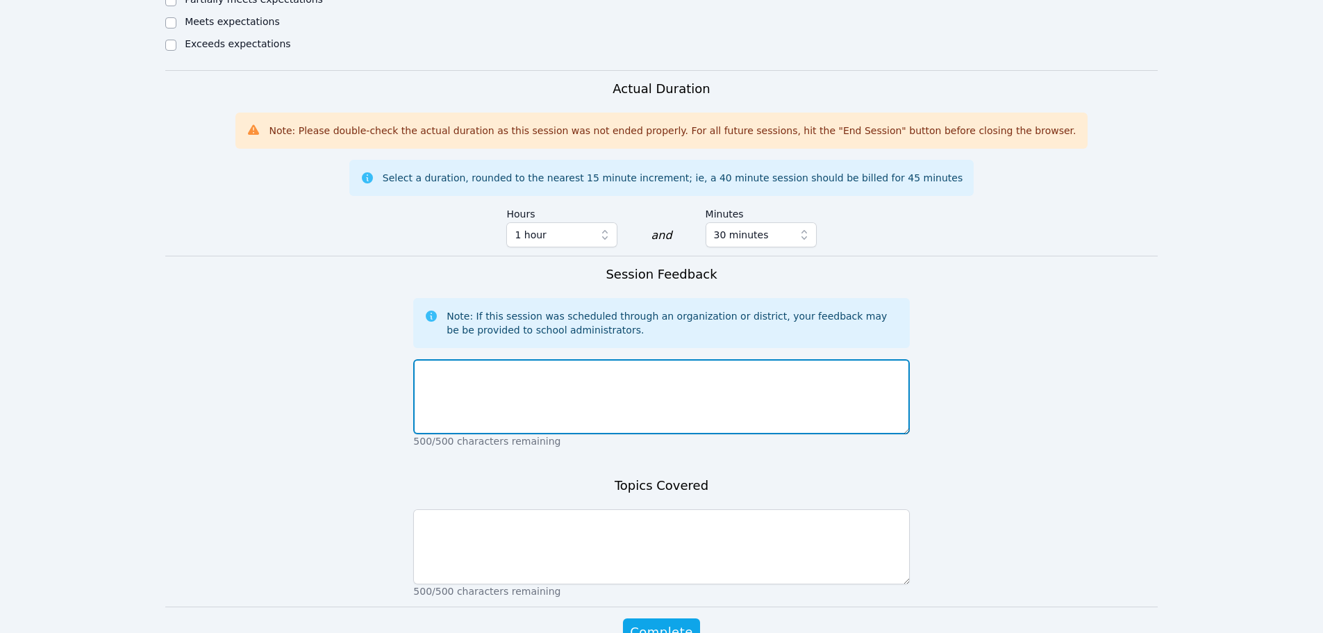
click at [550, 362] on textarea at bounding box center [661, 396] width 496 height 75
type textarea "Session was moved to a later time. Do not bill"
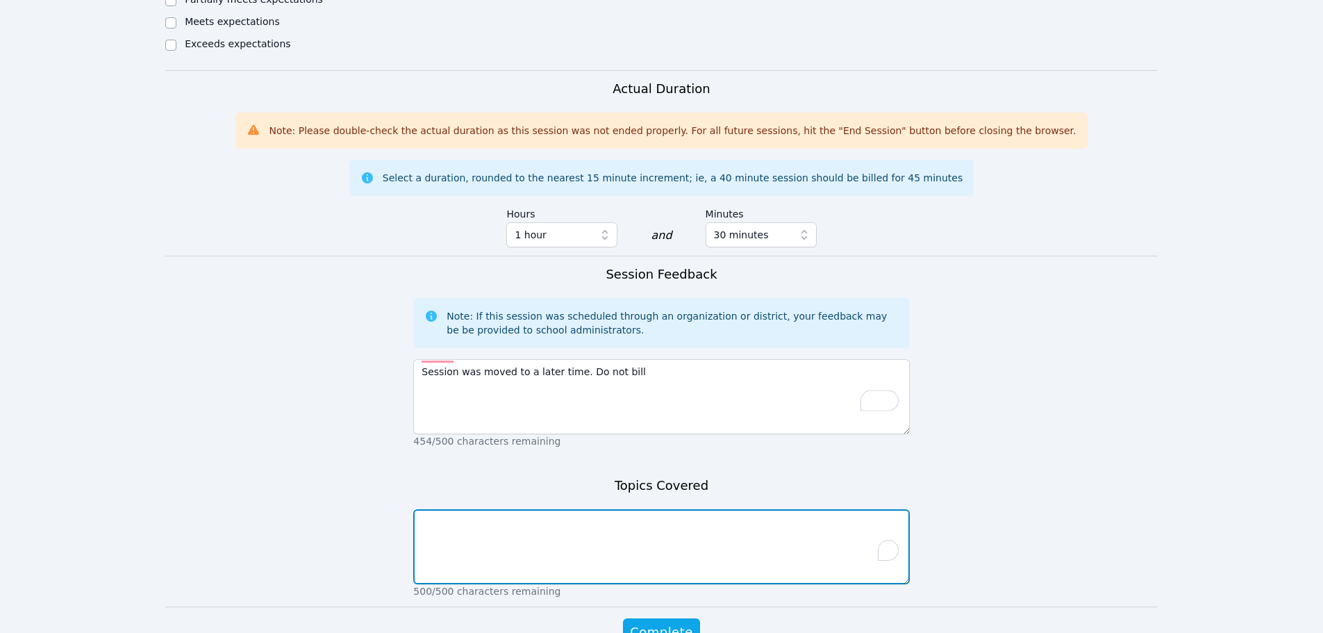
click at [658, 527] on textarea "To enrich screen reader interactions, please activate Accessibility in Grammarl…" at bounding box center [661, 546] width 496 height 75
type textarea "Session was moved to a later time. Do not bill."
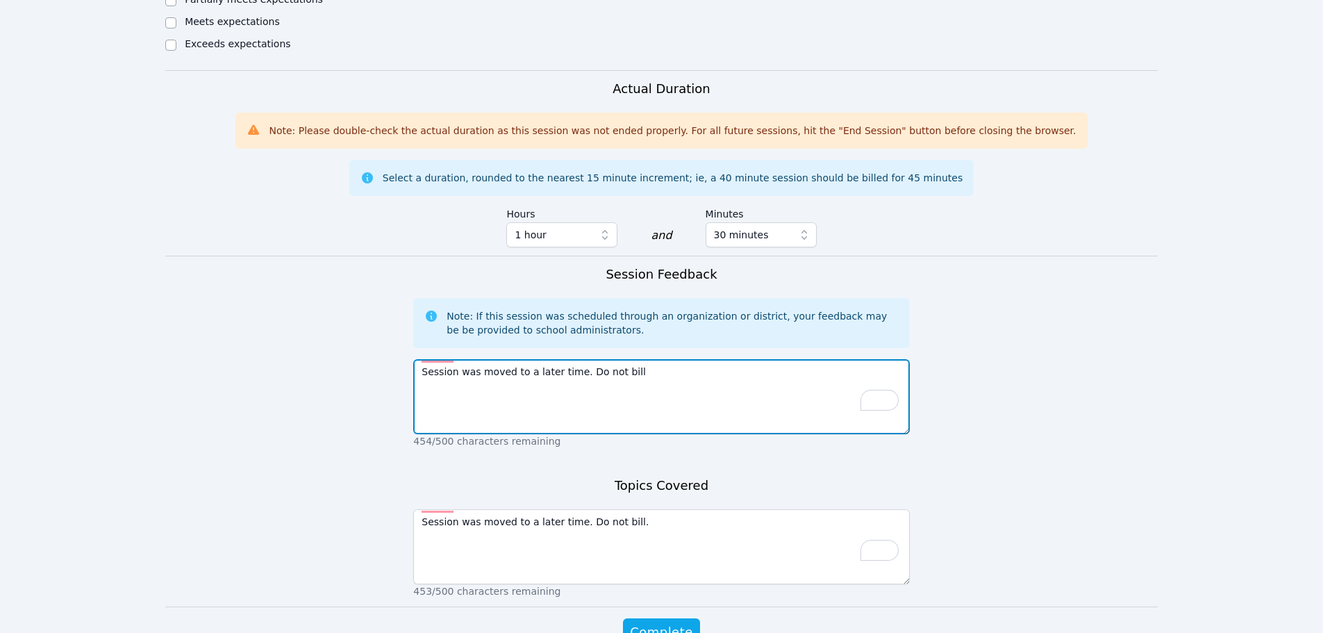
click at [658, 360] on textarea "Session was moved to a later time. Do not bill" at bounding box center [661, 396] width 496 height 75
type textarea "Session was moved to a later time. Do not bill."
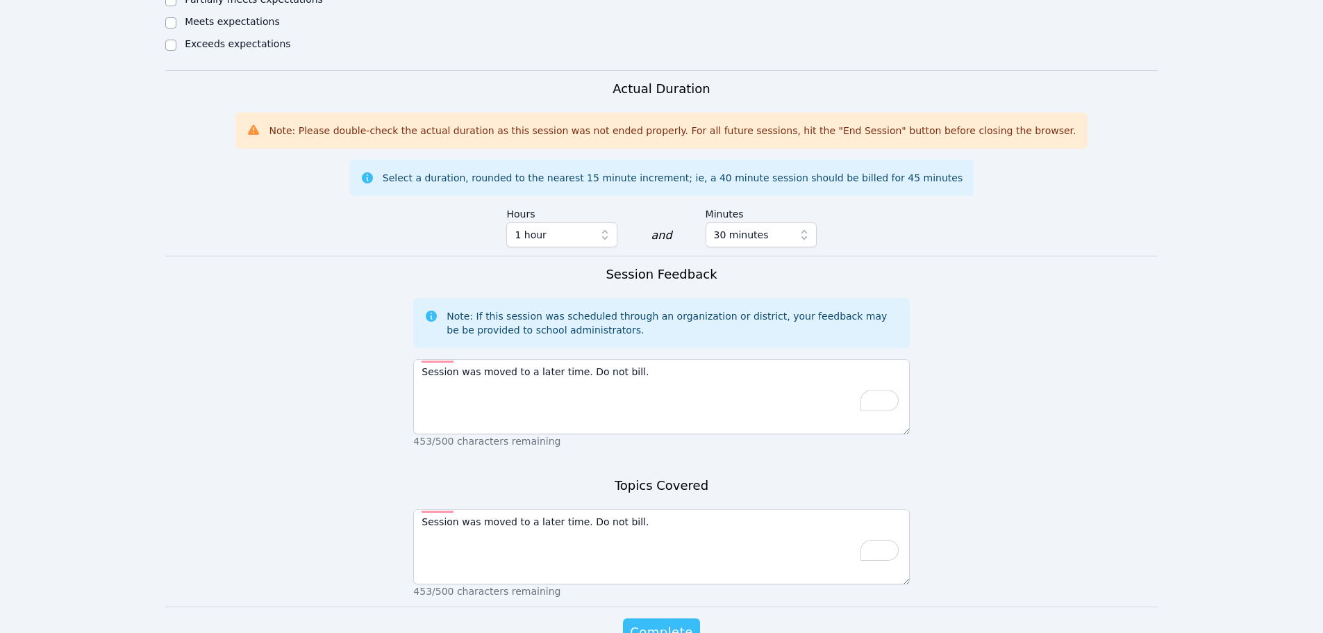
click at [664, 622] on span "Complete" at bounding box center [661, 631] width 63 height 19
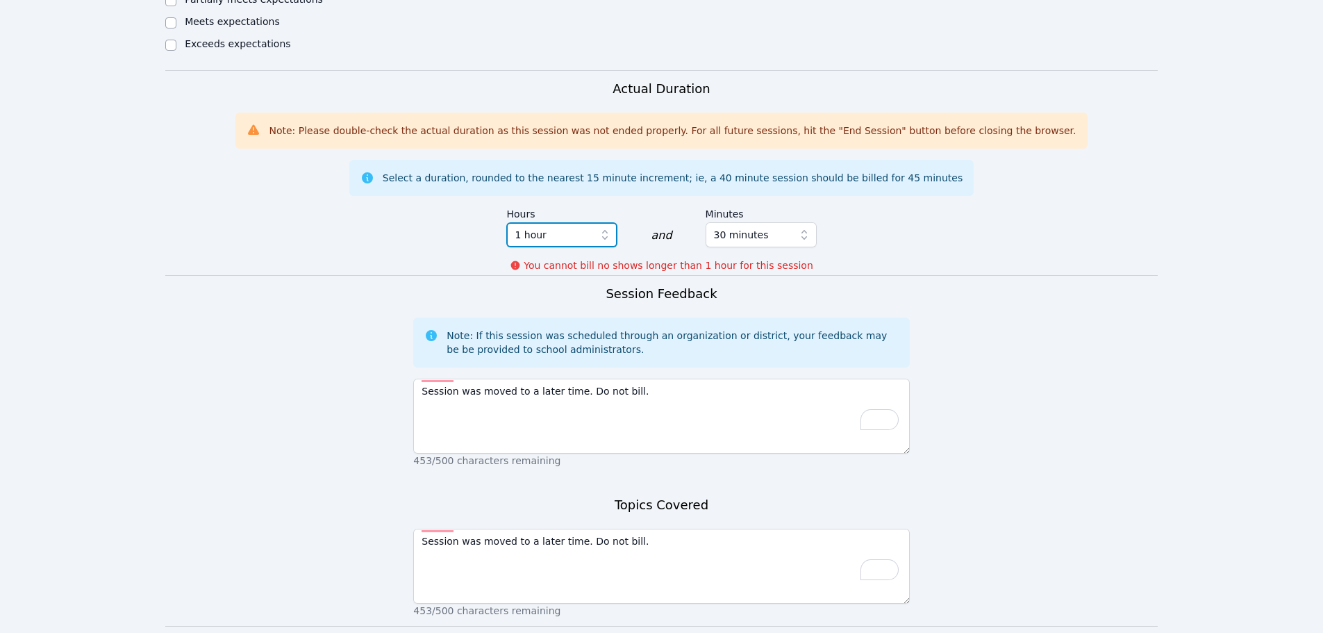
click at [606, 228] on icon "button" at bounding box center [605, 235] width 14 height 14
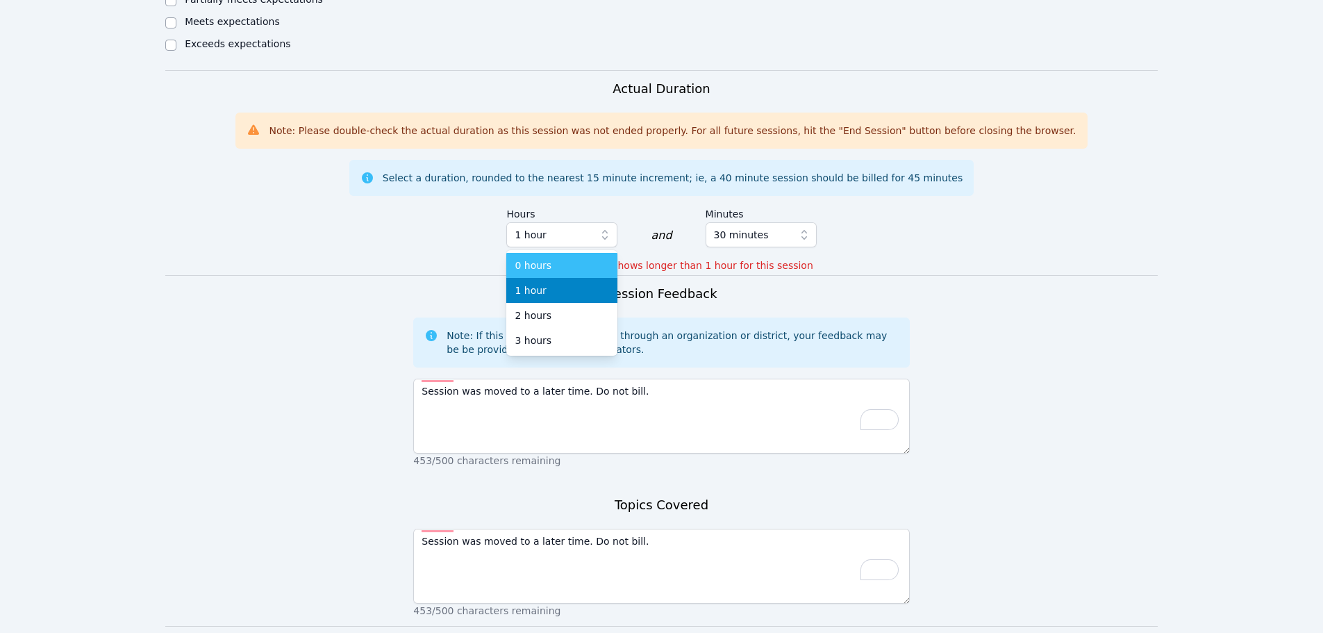
click at [585, 258] on div "0 hours" at bounding box center [562, 265] width 94 height 14
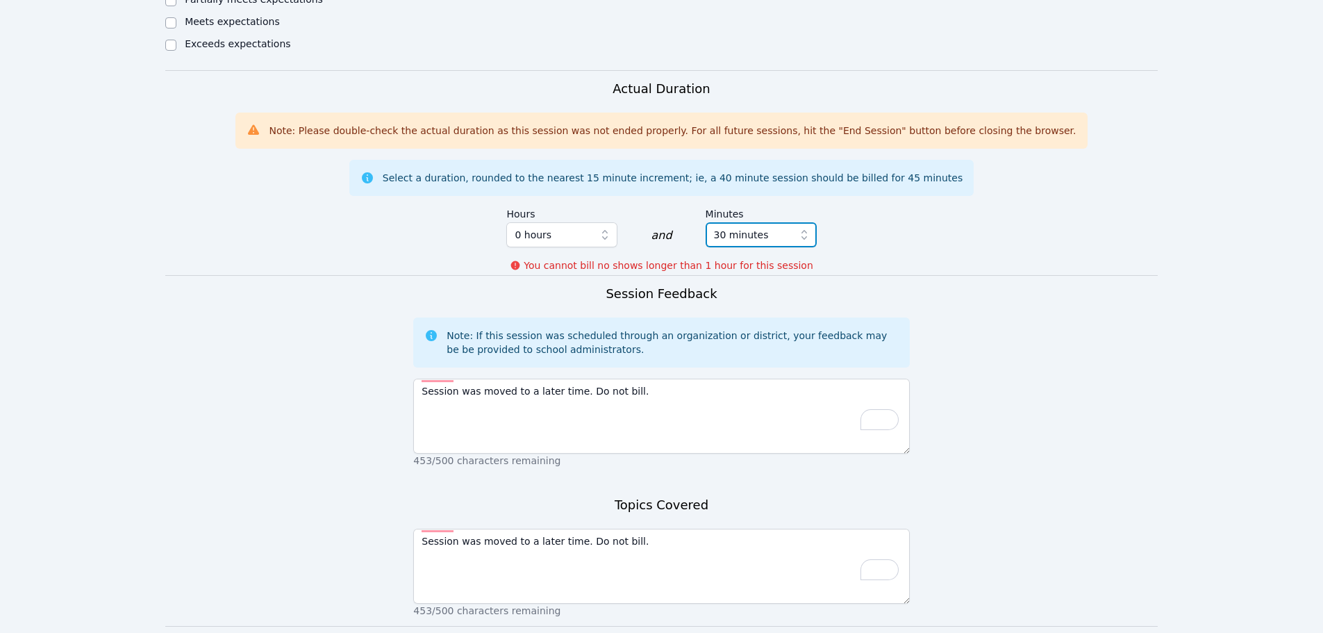
click at [745, 226] on span "30 minutes" at bounding box center [741, 234] width 55 height 17
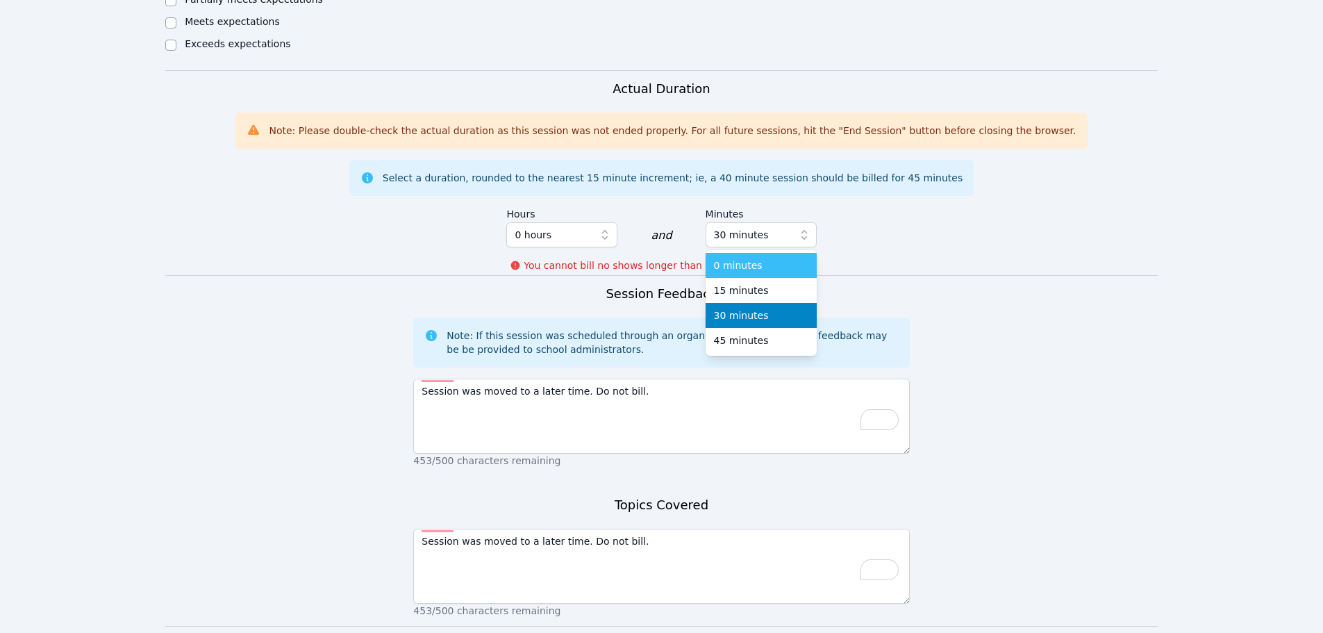
click at [744, 258] on span "0 minutes" at bounding box center [738, 265] width 49 height 14
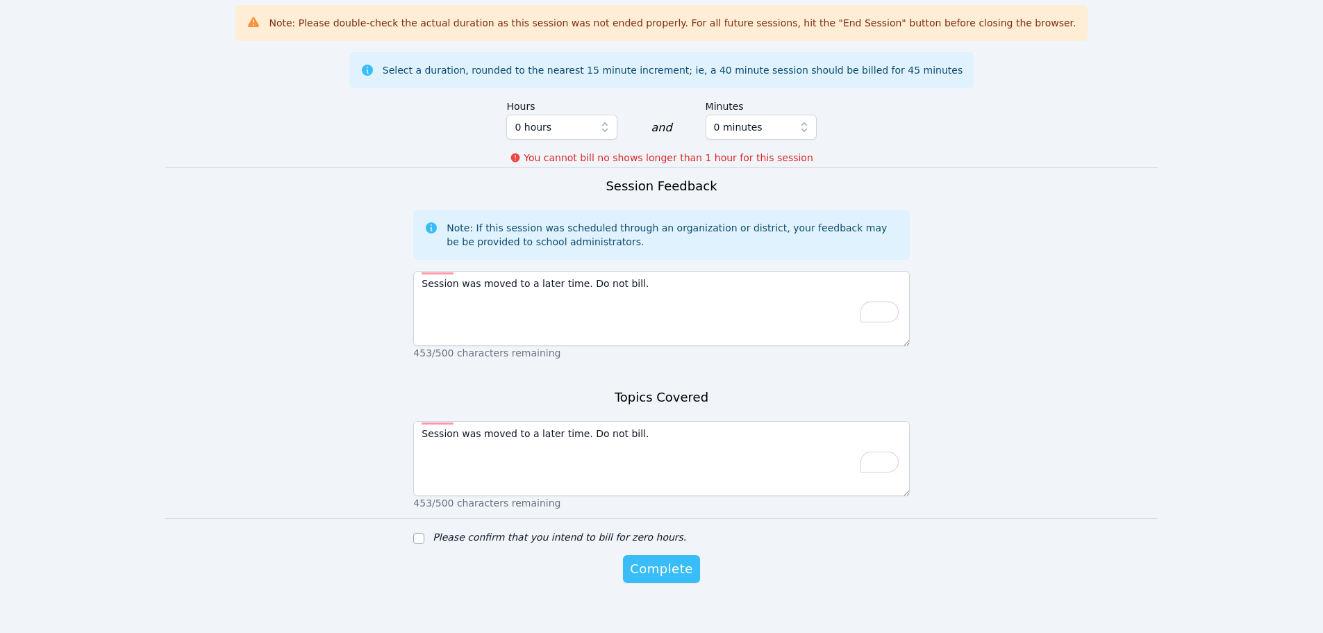
click at [649, 560] on span "Complete" at bounding box center [661, 568] width 63 height 19
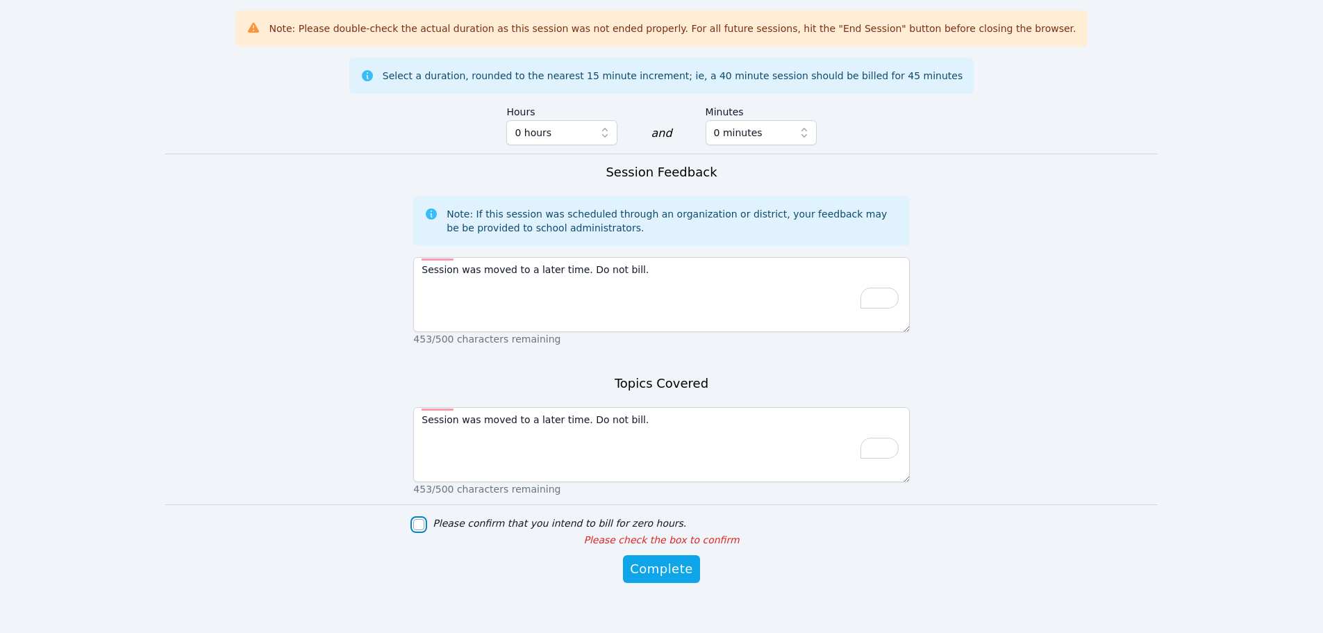
click at [415, 519] on input "Please confirm that you intend to bill for zero hours." at bounding box center [418, 524] width 11 height 11
checkbox input "true"
click at [663, 559] on span "Complete" at bounding box center [661, 568] width 63 height 19
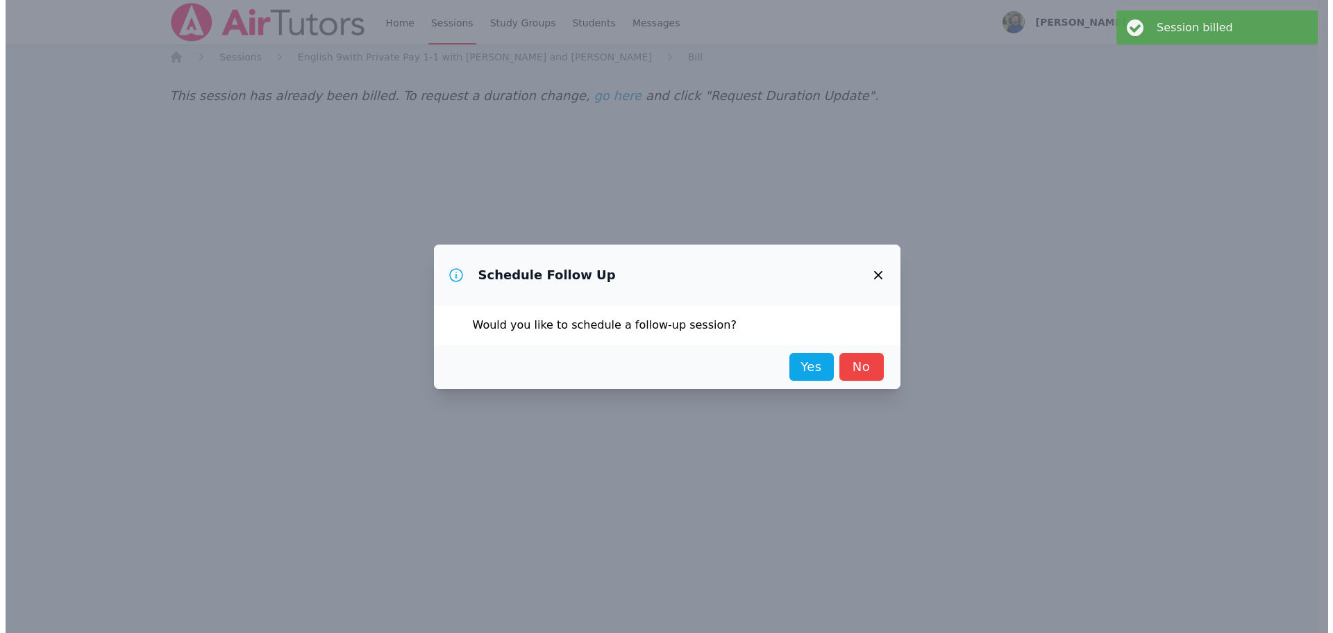
scroll to position [0, 0]
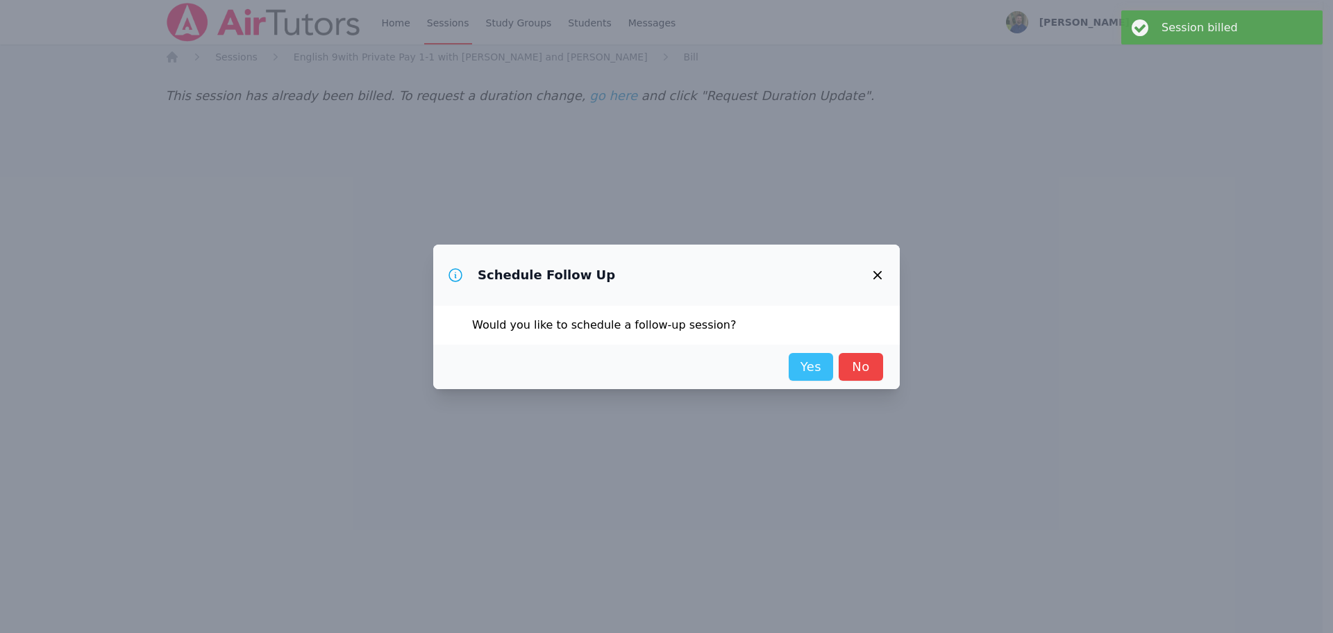
click at [822, 368] on link "Yes" at bounding box center [811, 367] width 44 height 28
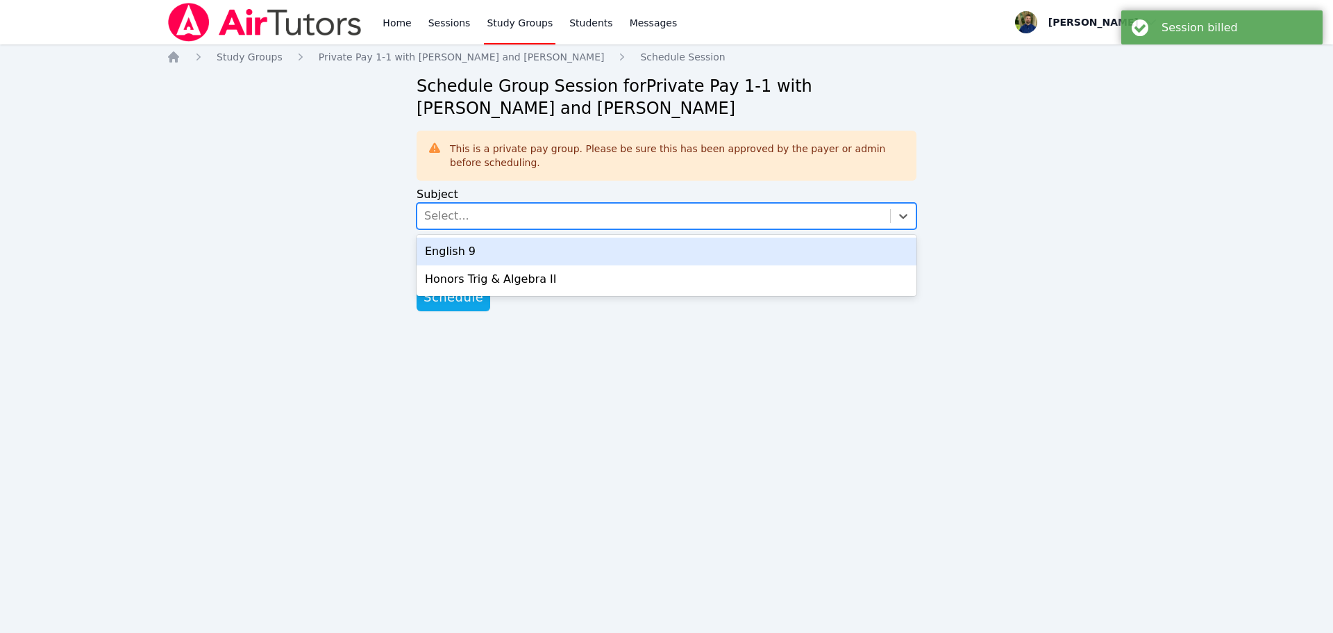
click at [553, 224] on div "Select..." at bounding box center [653, 215] width 473 height 25
click at [526, 256] on div "English 9" at bounding box center [667, 252] width 500 height 28
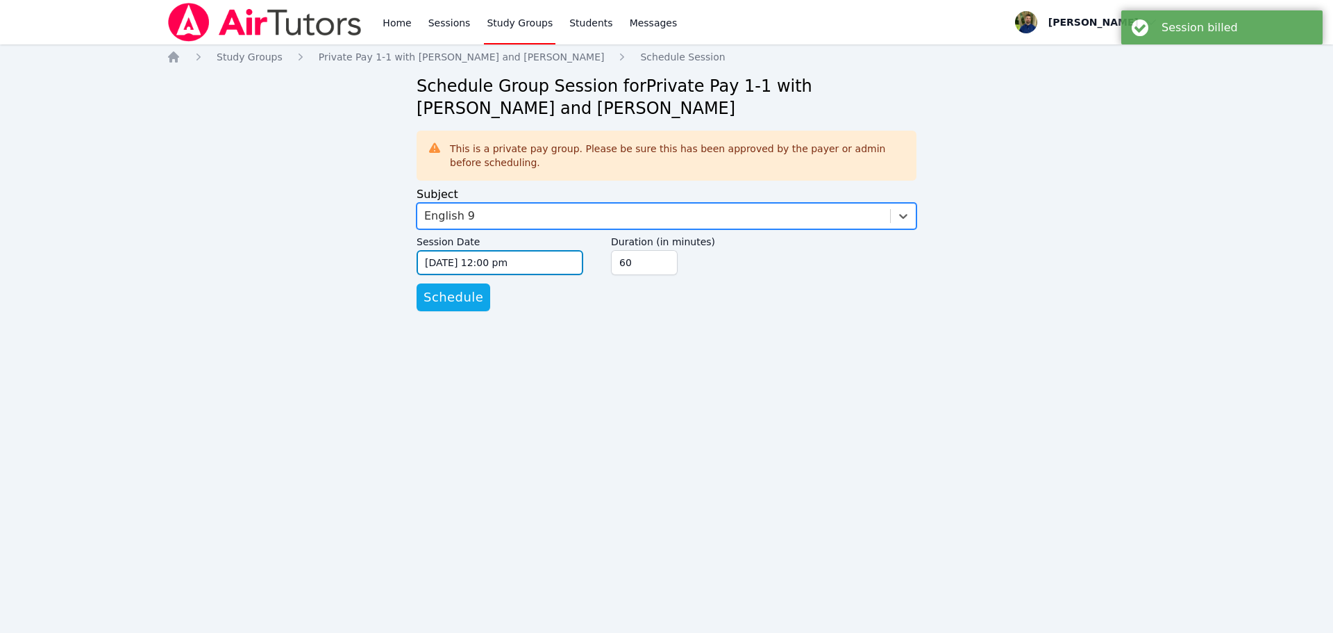
click at [519, 263] on input "[DATE] 12:00 pm" at bounding box center [500, 262] width 167 height 25
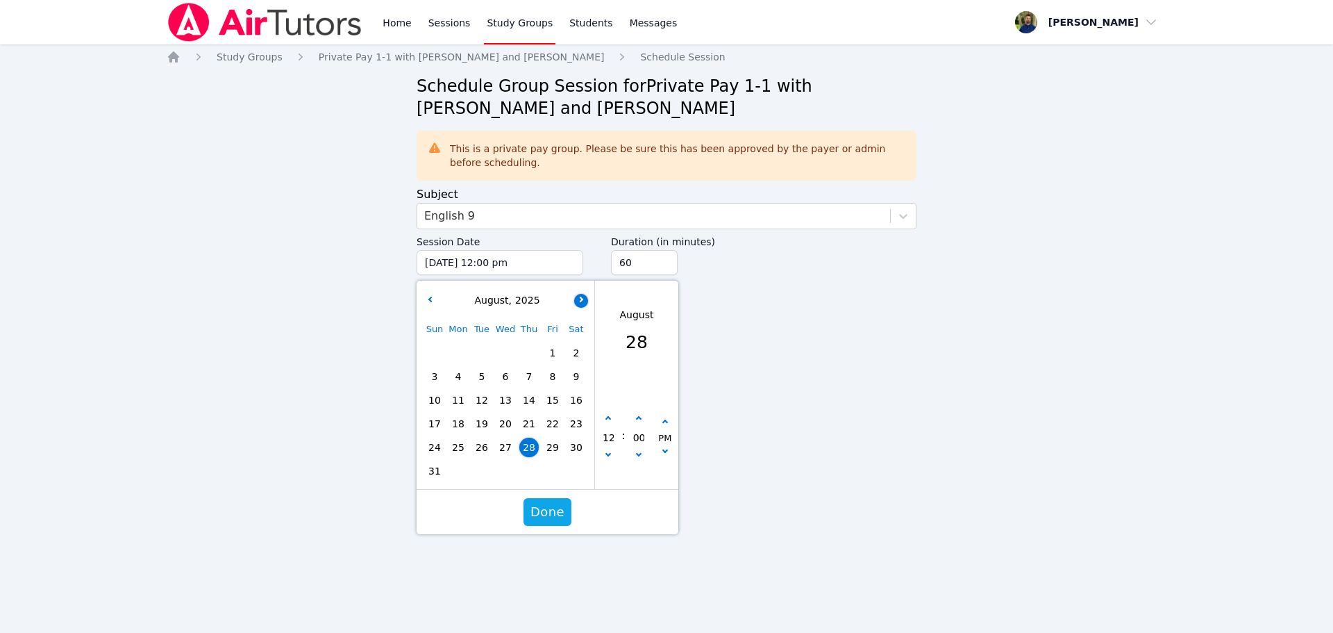
click at [576, 298] on button "button" at bounding box center [581, 301] width 14 height 14
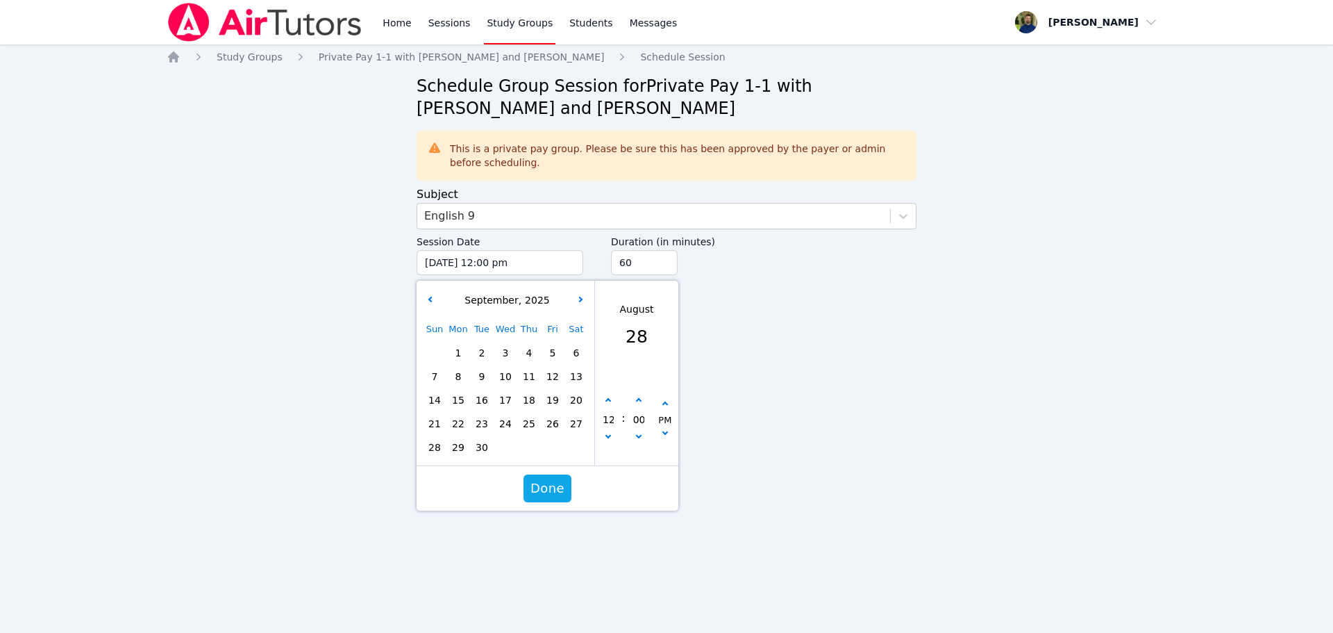
click at [464, 356] on span "1" at bounding box center [458, 352] width 19 height 19
type input "[DATE] 12:00 pm"
click at [664, 256] on input "75" at bounding box center [644, 262] width 67 height 25
type input "90"
click at [664, 256] on input "90" at bounding box center [644, 262] width 67 height 25
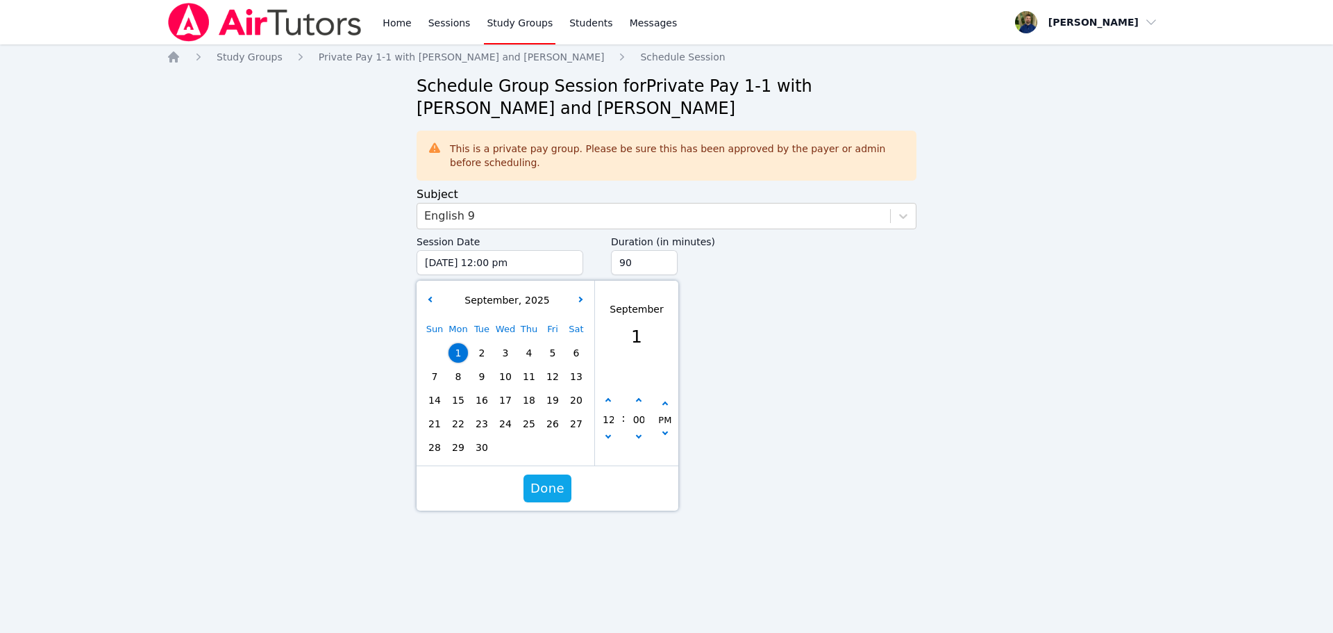
click at [731, 269] on div "Duration (in minutes) 90" at bounding box center [764, 252] width 306 height 46
click at [607, 399] on icon "button" at bounding box center [609, 401] width 6 height 6
type input "[DATE] 01:00 pm"
type input "01"
click at [607, 399] on icon "button" at bounding box center [609, 401] width 6 height 6
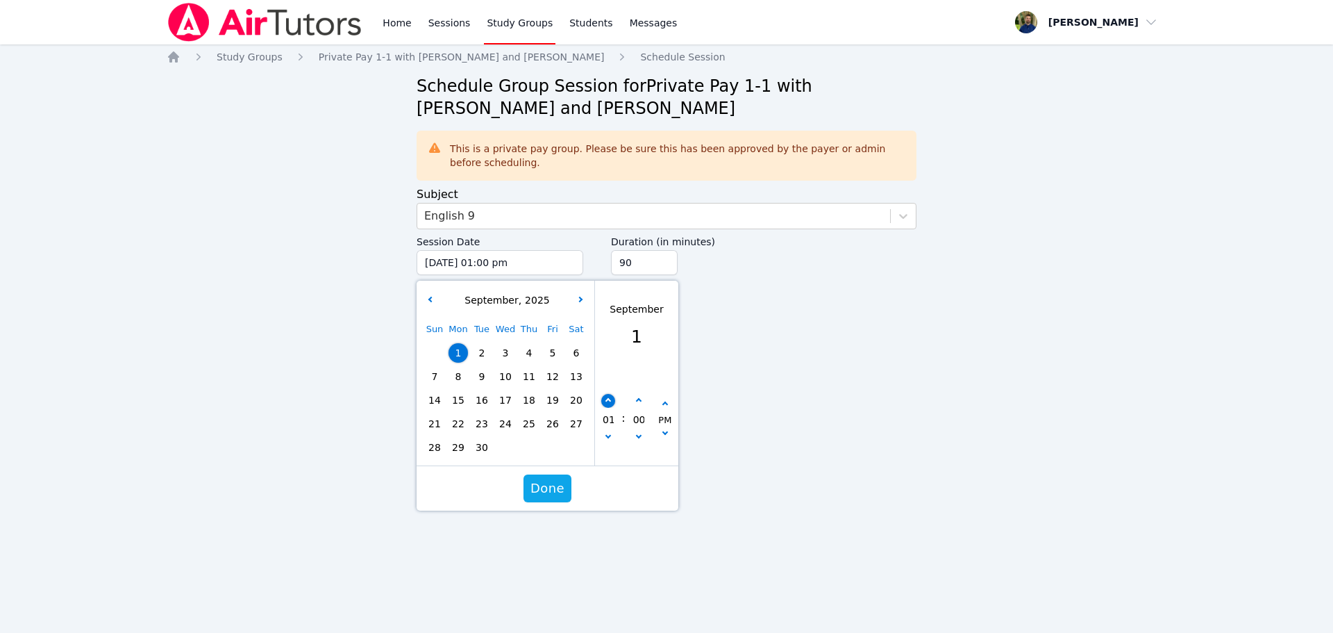
type input "[DATE] 02:00 pm"
type input "02"
click at [607, 399] on icon "button" at bounding box center [609, 401] width 6 height 6
type input "[DATE] 03:00 pm"
type input "03"
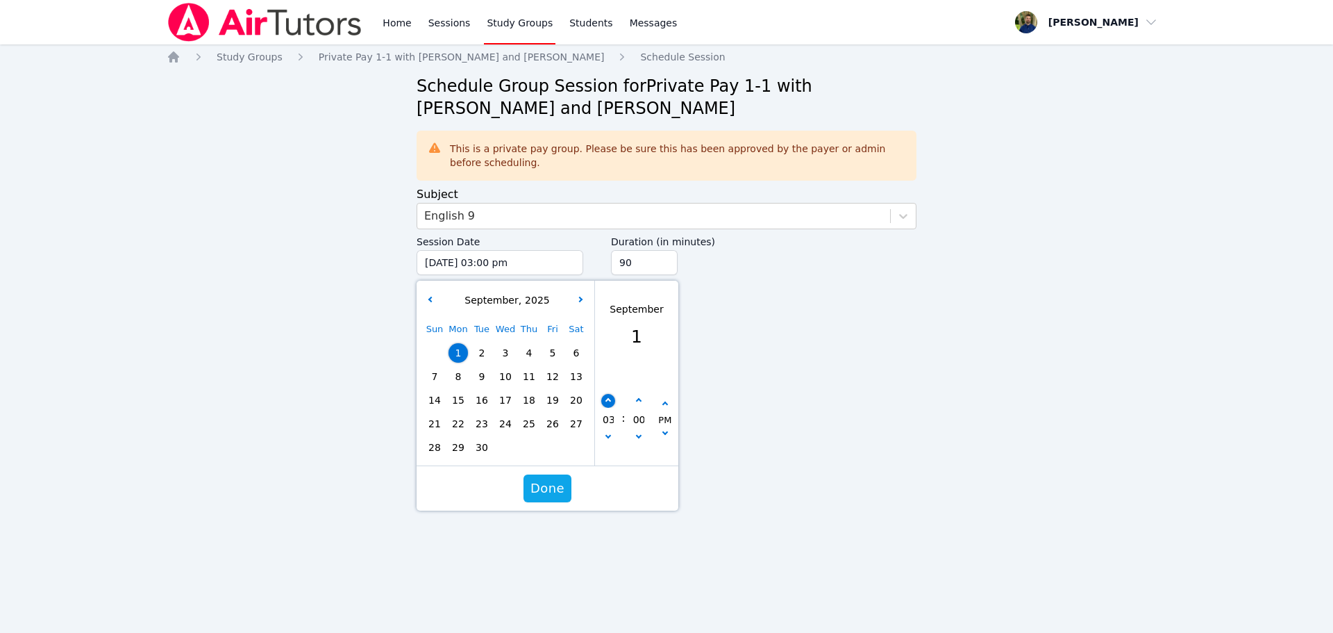
click at [607, 399] on icon "button" at bounding box center [609, 401] width 6 height 6
type input "[DATE] 04:00 pm"
type input "04"
click at [607, 399] on icon "button" at bounding box center [609, 401] width 6 height 6
type input "[DATE] 05:00 pm"
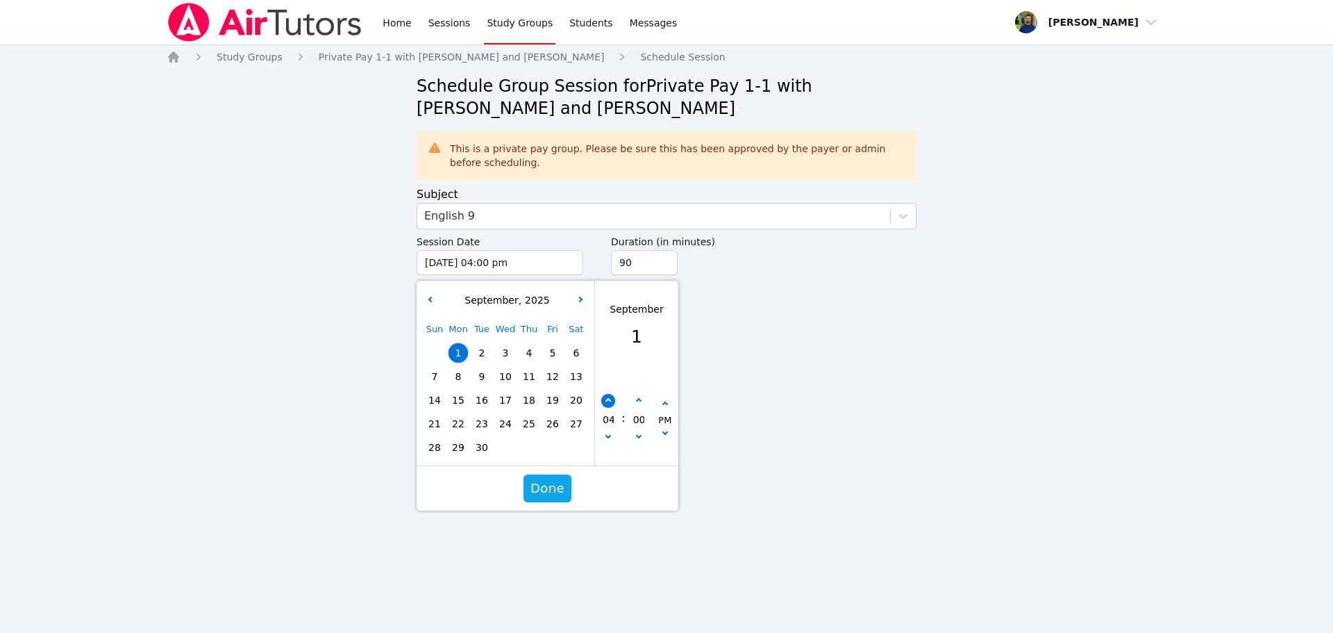
type input "05"
click at [538, 500] on button "Done" at bounding box center [548, 488] width 48 height 28
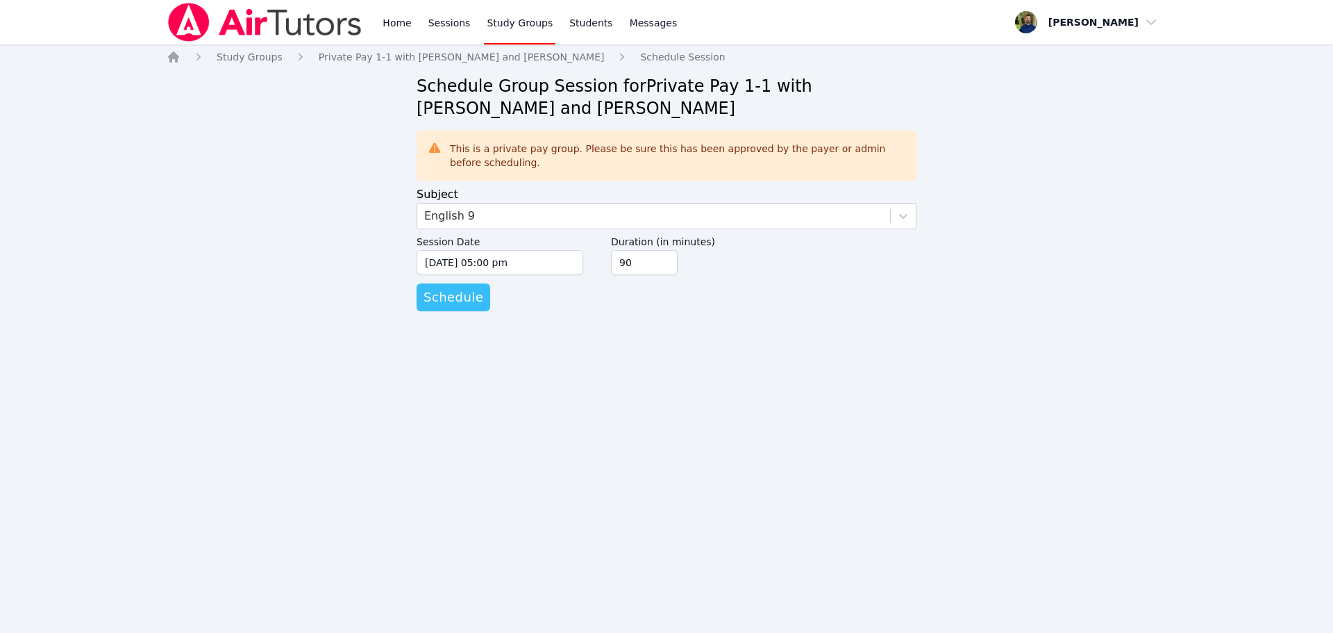
click at [475, 296] on span "Schedule" at bounding box center [454, 297] width 60 height 19
